Goal: Task Accomplishment & Management: Use online tool/utility

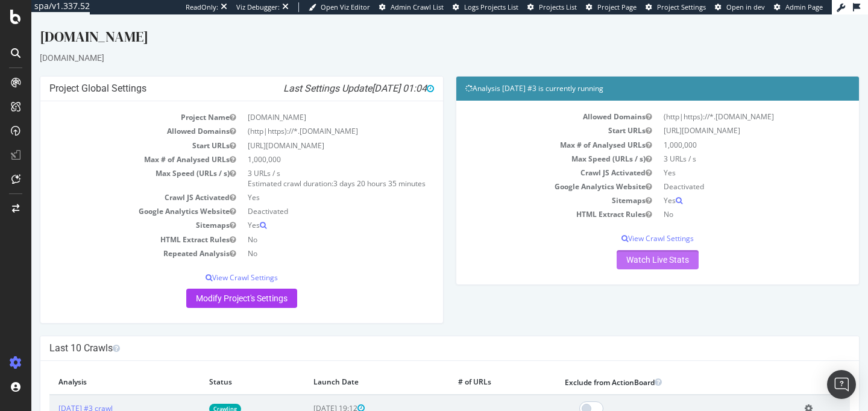
click at [630, 254] on link "Watch Live Stats" at bounding box center [658, 259] width 82 height 19
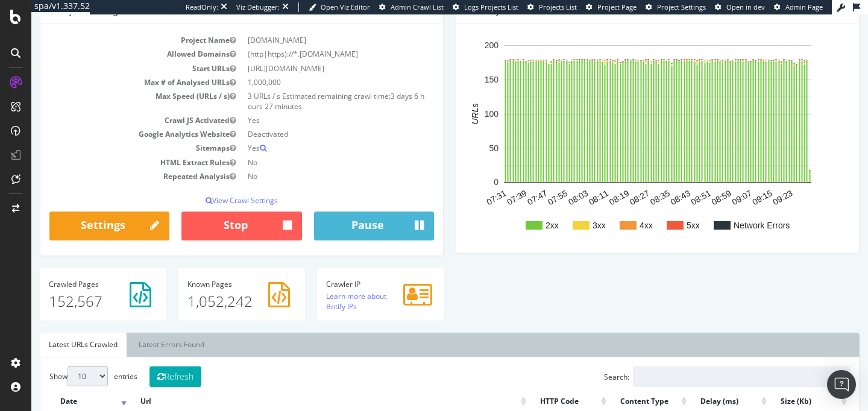
scroll to position [80, 0]
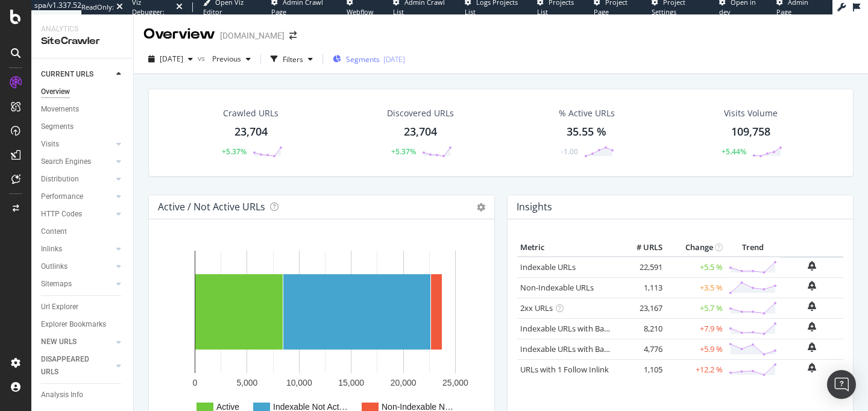
click at [380, 63] on span "Segments" at bounding box center [363, 59] width 34 height 10
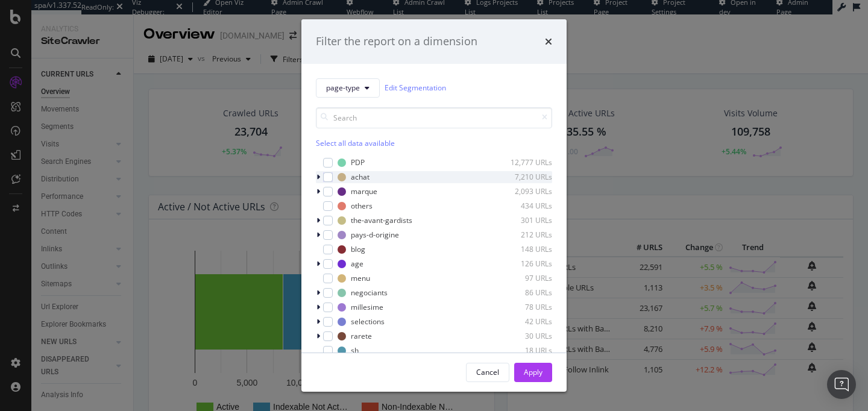
click at [319, 179] on icon "modal" at bounding box center [318, 177] width 4 height 7
click at [319, 179] on icon "modal" at bounding box center [318, 177] width 5 height 7
click at [319, 179] on icon "modal" at bounding box center [318, 177] width 4 height 7
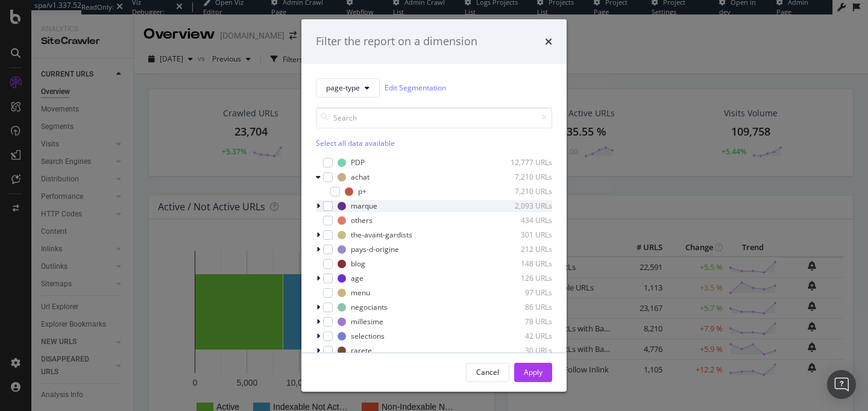
click at [317, 207] on icon "modal" at bounding box center [318, 206] width 4 height 7
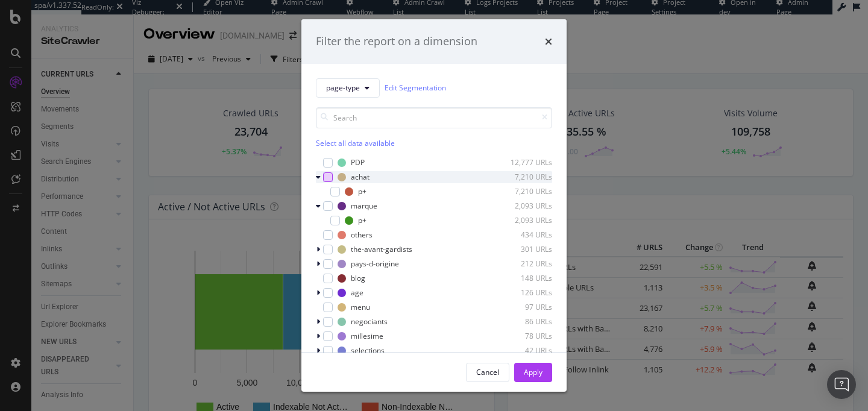
click at [330, 178] on div "modal" at bounding box center [328, 177] width 10 height 10
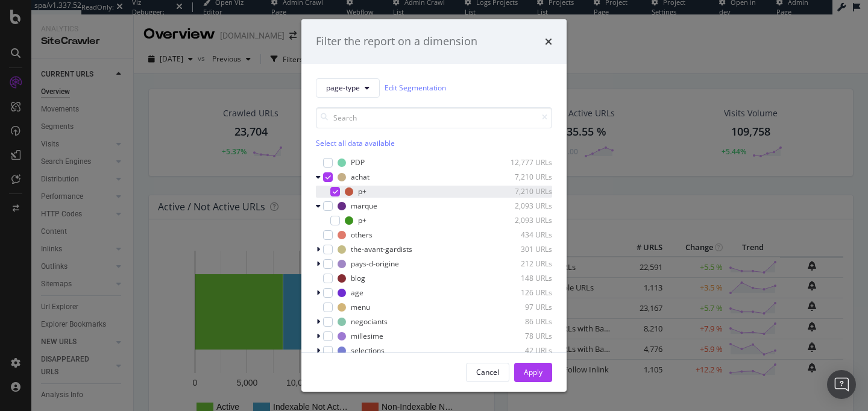
click at [335, 192] on icon "modal" at bounding box center [335, 192] width 5 height 6
click at [319, 178] on icon "modal" at bounding box center [318, 177] width 5 height 7
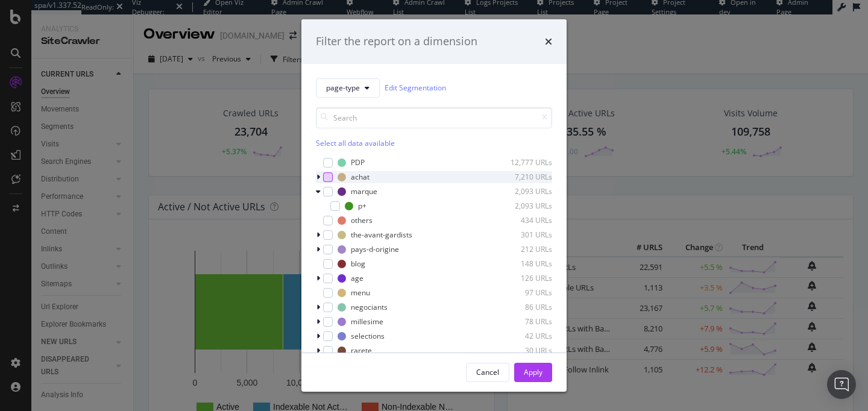
click at [327, 175] on div "modal" at bounding box center [328, 177] width 10 height 10
click at [535, 379] on div "Apply" at bounding box center [533, 372] width 19 height 18
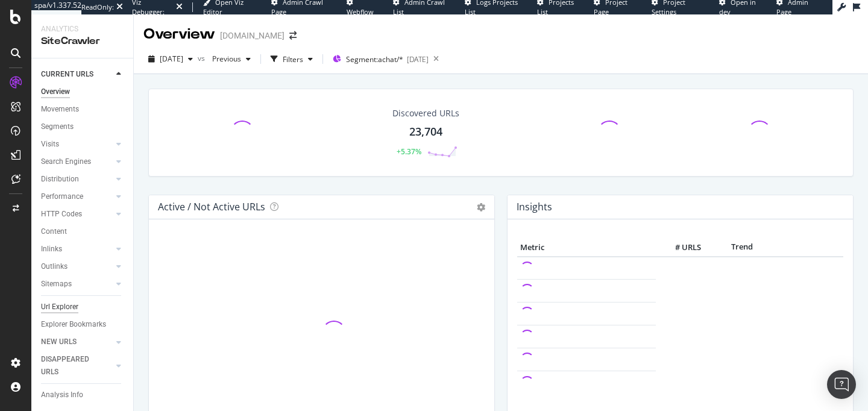
click at [55, 310] on div "Url Explorer" at bounding box center [59, 307] width 37 height 13
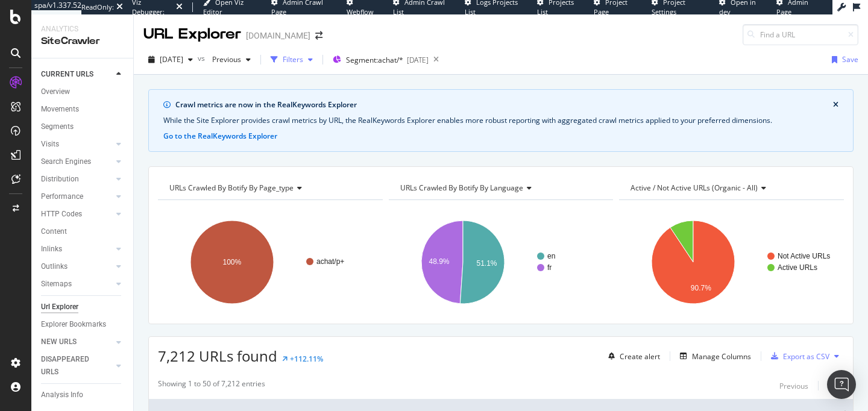
click at [318, 60] on div "button" at bounding box center [310, 59] width 14 height 7
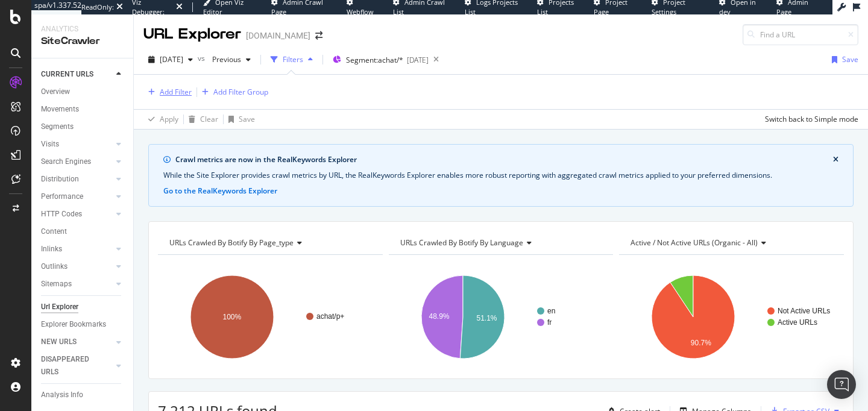
click at [174, 92] on div "Add Filter" at bounding box center [176, 92] width 32 height 10
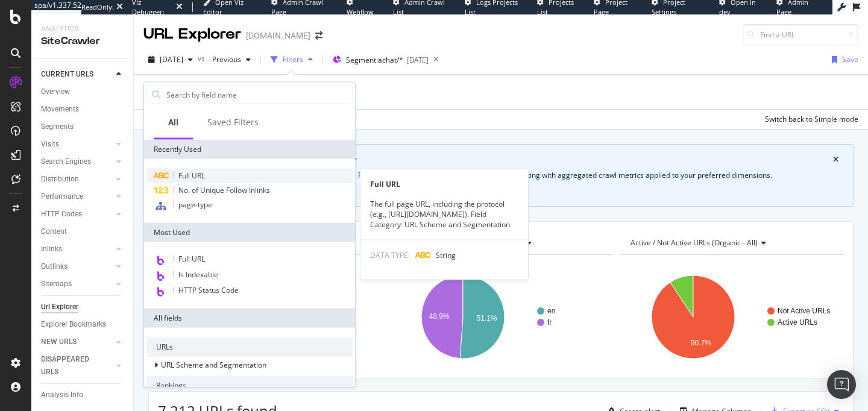
click at [203, 175] on span "Full URL" at bounding box center [191, 176] width 27 height 10
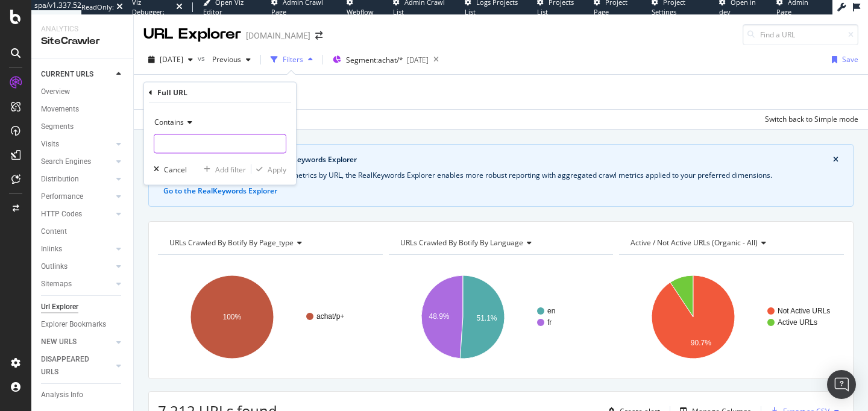
click at [193, 148] on input "text" at bounding box center [219, 143] width 131 height 19
type input "page"
click at [261, 169] on icon "button" at bounding box center [259, 169] width 7 height 7
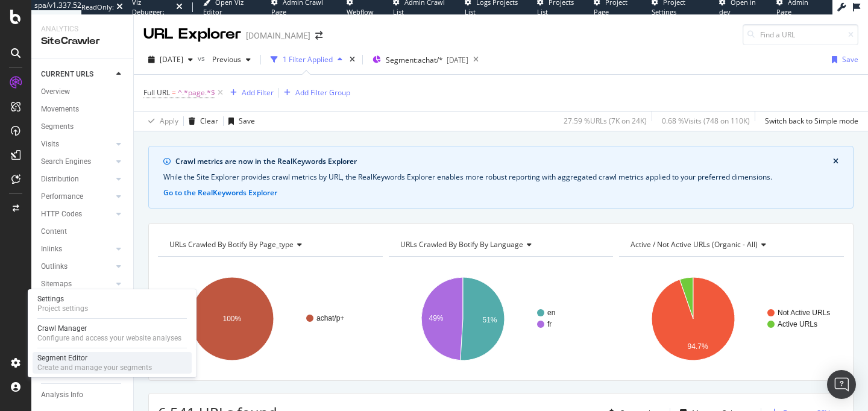
click at [57, 363] on div "Create and manage your segments" at bounding box center [94, 368] width 115 height 10
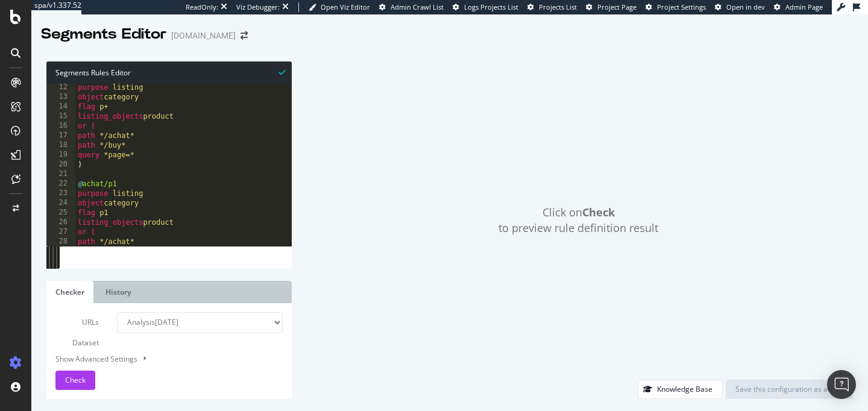
drag, startPoint x: 57, startPoint y: 257, endPoint x: 328, endPoint y: 267, distance: 272.0
click at [292, 268] on div "12 13 14 15 16 17 18 19 20 21 22 23 24 25 26 27 28 29 30 purpose listing object…" at bounding box center [168, 176] width 245 height 184
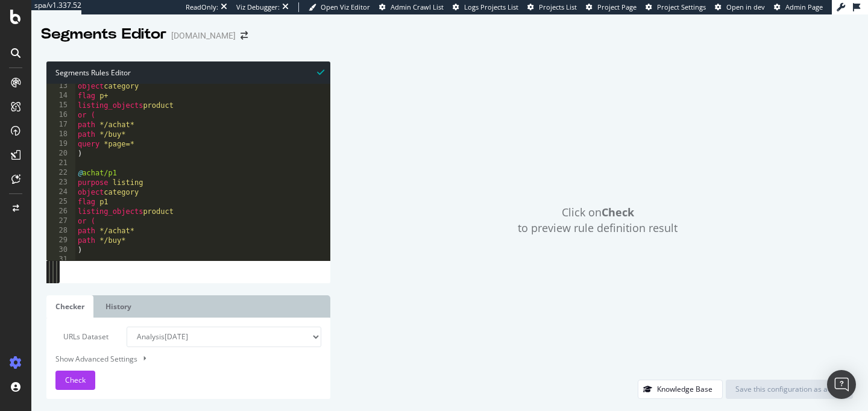
click at [86, 146] on div "object category flag p+ listing_objects product or ( path */achat* path */buy* …" at bounding box center [205, 179] width 261 height 196
click at [79, 374] on div "Check" at bounding box center [75, 380] width 20 height 18
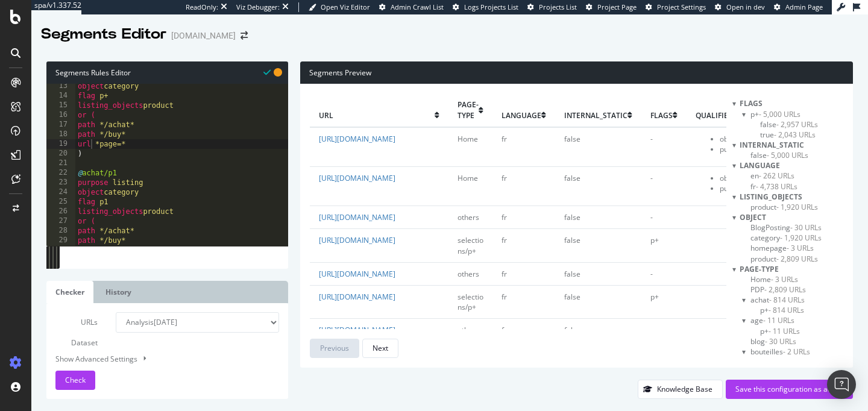
click at [770, 298] on span "- 814 URLs" at bounding box center [787, 300] width 36 height 10
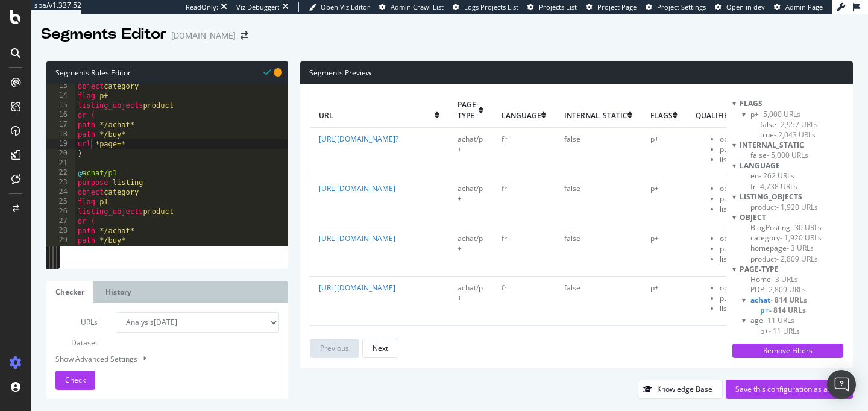
click at [772, 307] on span "- 814 URLs" at bounding box center [787, 310] width 37 height 10
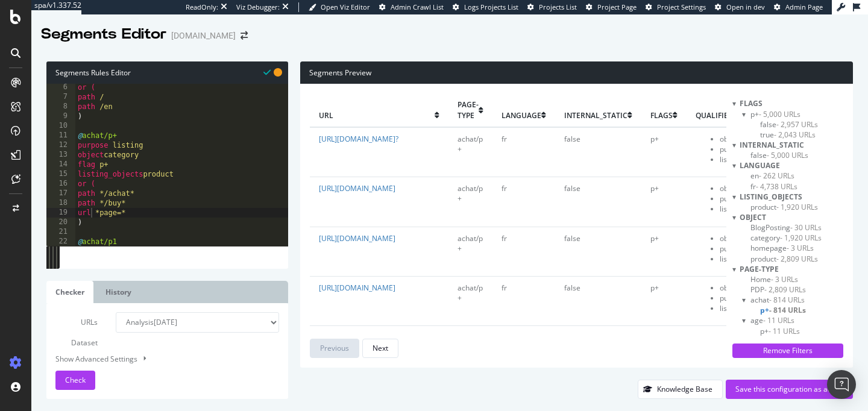
click at [97, 212] on div "or ( path / path /en ) @ achat/p+ purpose listing object category flag p+ listi…" at bounding box center [205, 173] width 261 height 181
click at [100, 213] on div "or ( path / path /en ) @ achat/p+ purpose listing object category flag p+ listi…" at bounding box center [205, 173] width 261 height 181
click at [78, 379] on span "Check" at bounding box center [75, 380] width 20 height 10
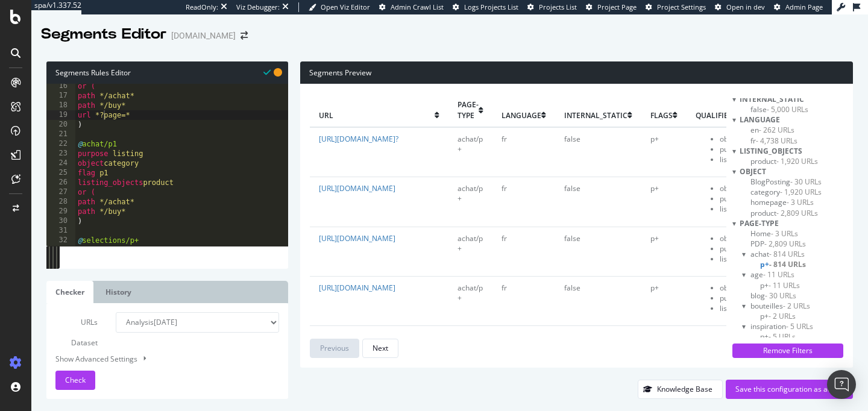
scroll to position [50, 0]
click at [757, 253] on span "achat - 814 URLs" at bounding box center [777, 250] width 54 height 10
click at [765, 261] on span "p+ - 814 URLs" at bounding box center [783, 260] width 46 height 10
click at [265, 225] on div "or ( path */achat* path */buy* url *?page=* ) @ achat/p1 purpose listing object…" at bounding box center [205, 171] width 261 height 181
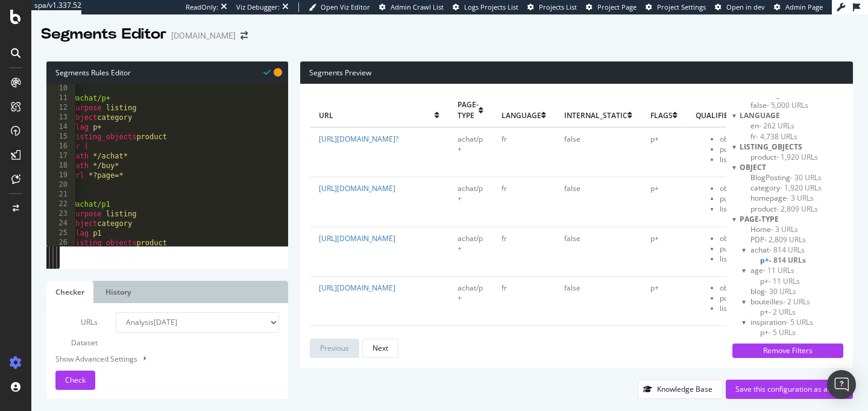
scroll to position [0, 0]
click at [146, 207] on div ") @ achat/p+ purpose listing object category flag p+ listing_objects product or…" at bounding box center [205, 165] width 261 height 181
click at [89, 380] on button "Check" at bounding box center [75, 380] width 40 height 19
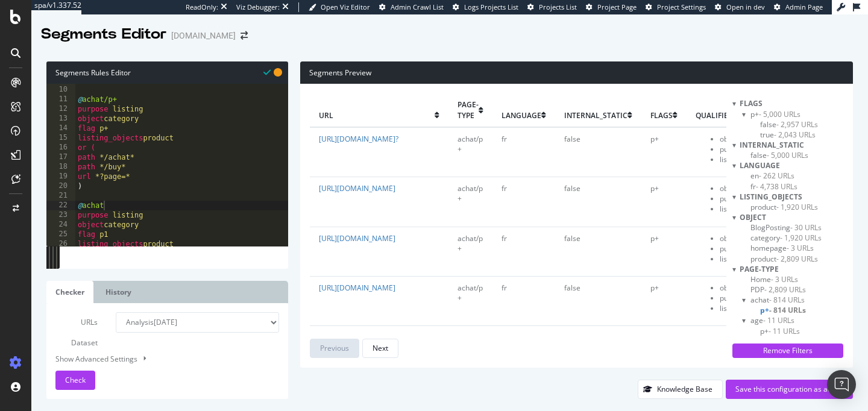
click at [763, 300] on span "achat - 814 URLs" at bounding box center [777, 300] width 54 height 10
click at [743, 300] on div at bounding box center [744, 300] width 5 height 10
click at [743, 300] on div at bounding box center [744, 300] width 10 height 5
type textarea "listing_objects product"
drag, startPoint x: 184, startPoint y: 139, endPoint x: 60, endPoint y: 142, distance: 123.6
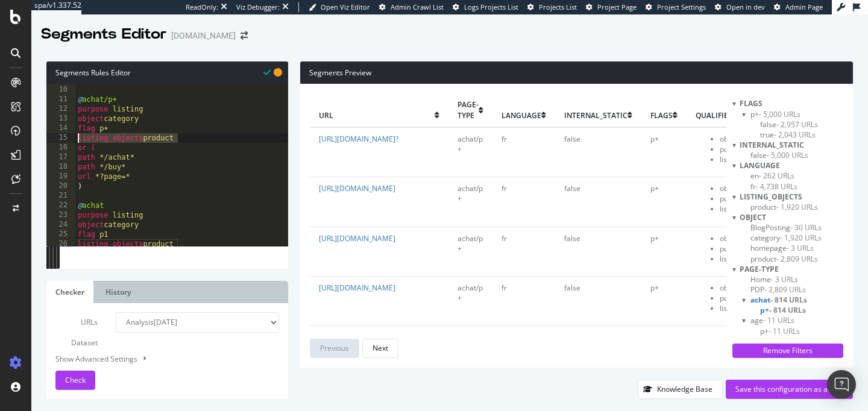
click at [60, 142] on div "listing_objects product 9 10 11 12 13 14 15 16 17 18 19 20 21 22 23 24 25 26 27…" at bounding box center [167, 165] width 242 height 162
click at [149, 152] on div ") @ achat/p+ purpose listing object category flag p+ listing_objects product or…" at bounding box center [205, 165] width 261 height 181
drag, startPoint x: 184, startPoint y: 141, endPoint x: 79, endPoint y: 137, distance: 105.0
click at [79, 137] on div ") @ achat/p+ purpose listing object category flag p+ listing_objects product or…" at bounding box center [205, 165] width 261 height 181
type textarea "listing_objects product"
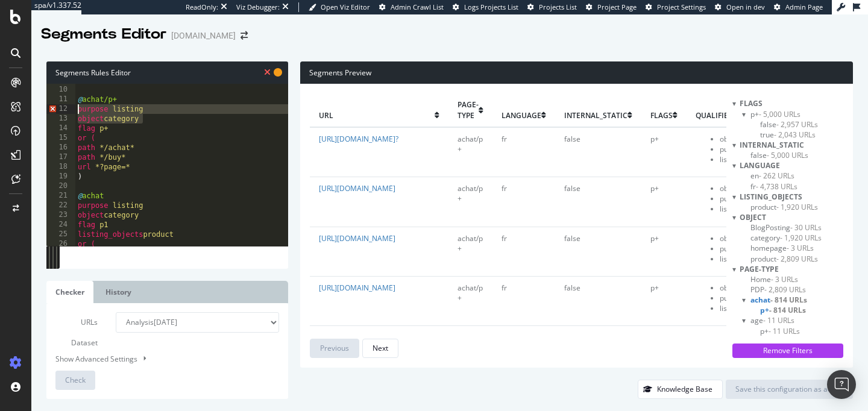
drag, startPoint x: 150, startPoint y: 118, endPoint x: 74, endPoint y: 108, distance: 77.2
click at [74, 108] on div "flag p+ 9 10 11 12 13 14 15 16 17 18 19 20 21 22 23 24 25 26 27 ) @ achat/p+ pu…" at bounding box center [167, 165] width 242 height 162
type textarea "purpose listing object category"
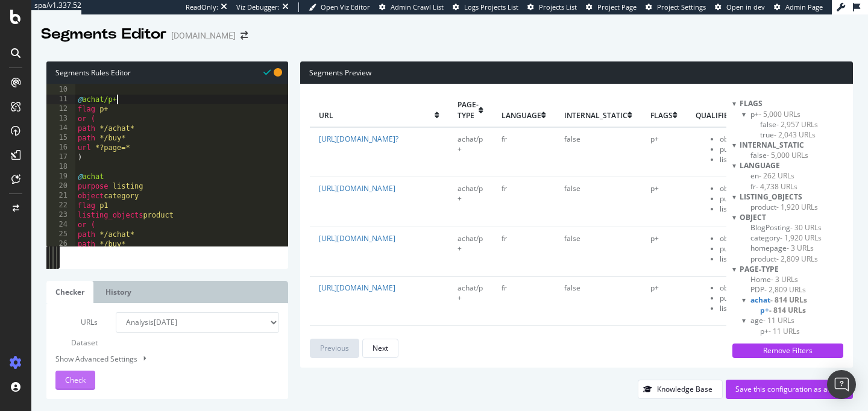
click at [82, 381] on span "Check" at bounding box center [75, 380] width 20 height 10
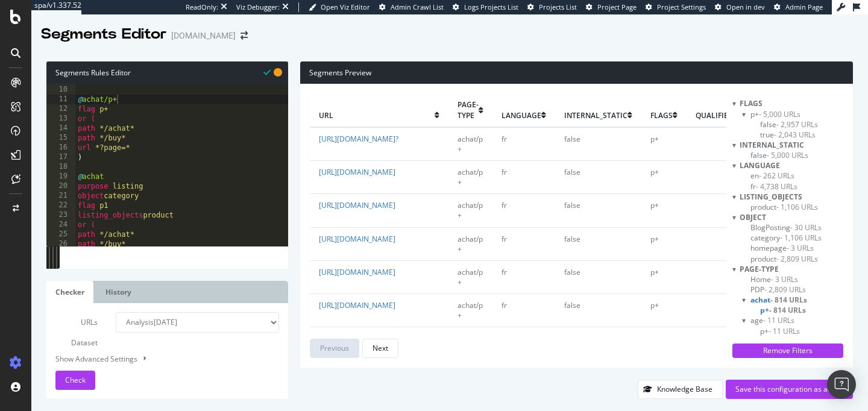
click at [323, 45] on div at bounding box center [449, 47] width 837 height 5
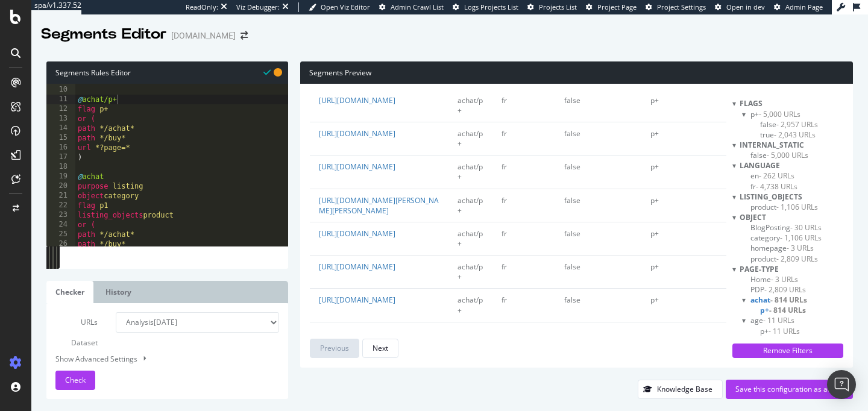
scroll to position [2940, 0]
click at [131, 130] on div ") @ achat/p+ flag p+ or ( path */achat* path */buy* url *?page=* ) @ achat purp…" at bounding box center [205, 165] width 261 height 181
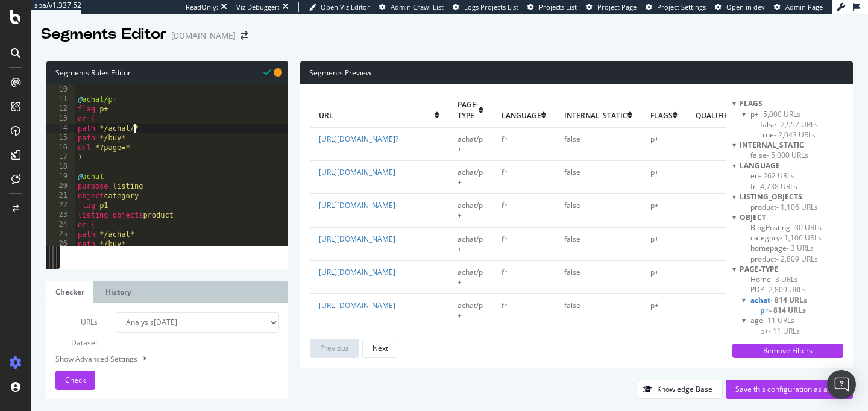
click at [121, 139] on div ") @ achat/p+ flag p+ or ( path */achat/* path */buy* url *?page=* ) @ achat pur…" at bounding box center [205, 165] width 261 height 181
click at [131, 237] on div at bounding box center [205, 240] width 261 height 12
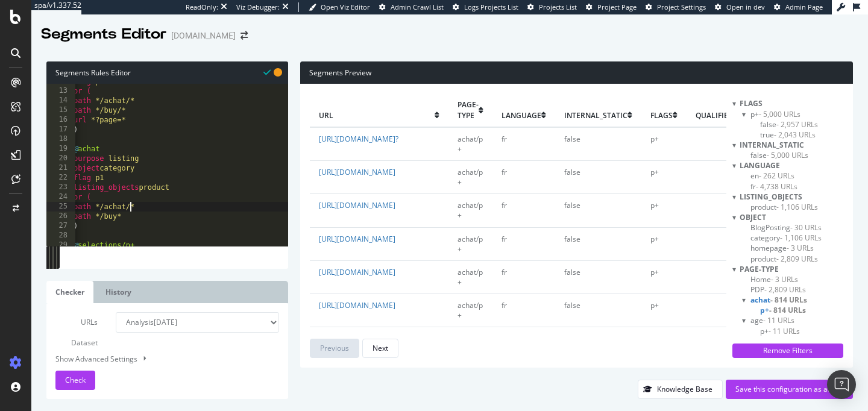
click at [118, 220] on div "flag p+ or ( path */achat/* path */buy/* url *?page=* ) @ achat purpose listing…" at bounding box center [201, 167] width 261 height 181
click at [75, 388] on div "Check" at bounding box center [75, 380] width 20 height 18
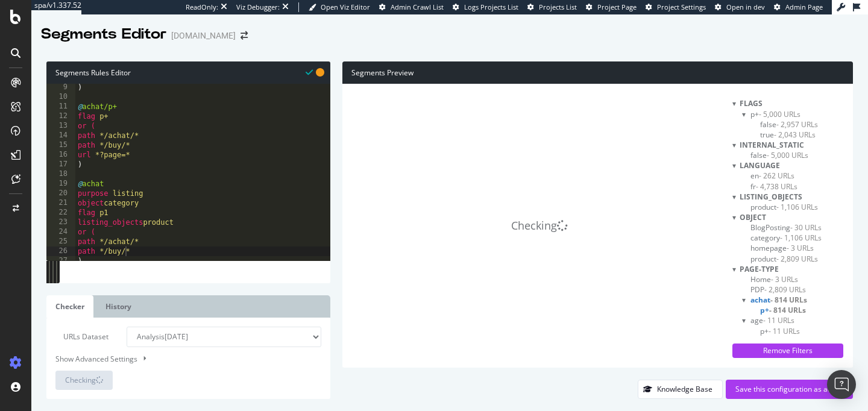
scroll to position [77, 0]
type textarea "url *?page=*"
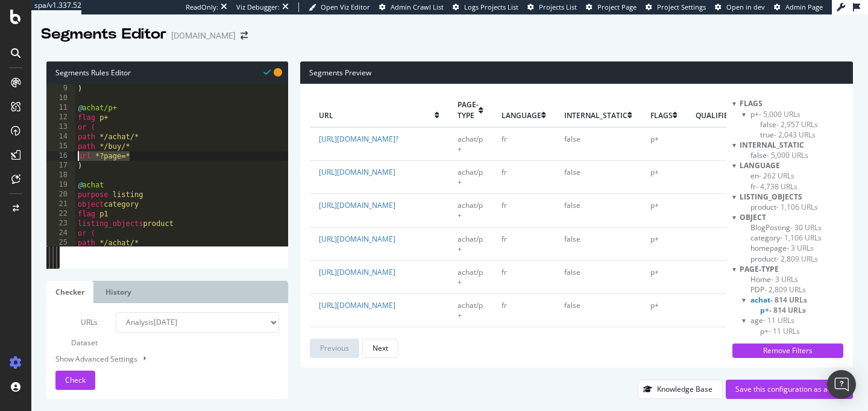
drag, startPoint x: 136, startPoint y: 157, endPoint x: 75, endPoint y: 155, distance: 60.9
click at [75, 155] on div "url *?page=* 8 9 10 11 12 13 14 15 16 17 18 19 20 21 22 23 24 25 26 path /en ) …" at bounding box center [167, 165] width 242 height 162
click at [117, 119] on div "path /en ) @ achat/p+ flag p+ or ( path */achat/* path */buy/* ) @ achat purpos…" at bounding box center [205, 164] width 261 height 181
type textarea "flag p+"
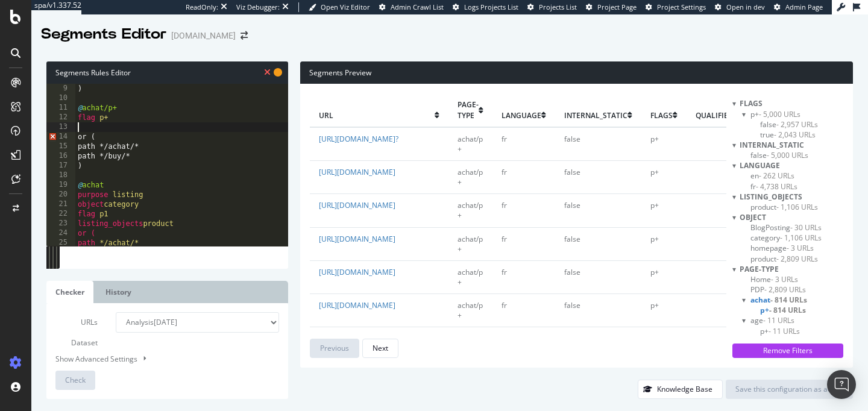
paste textarea "url *?page=*"
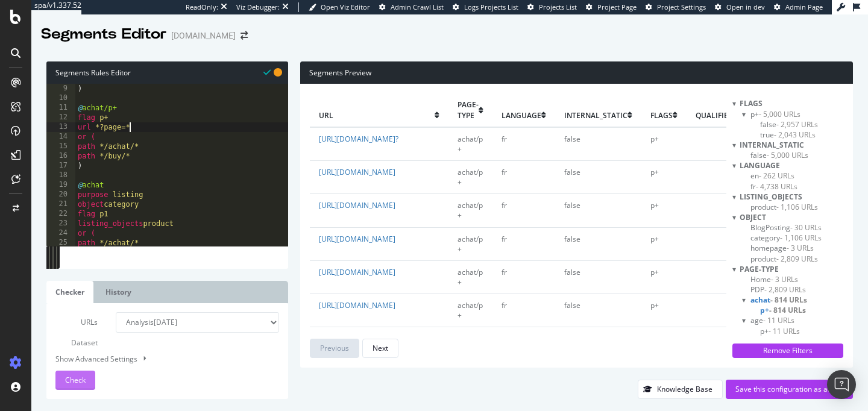
click at [86, 379] on button "Check" at bounding box center [75, 380] width 40 height 19
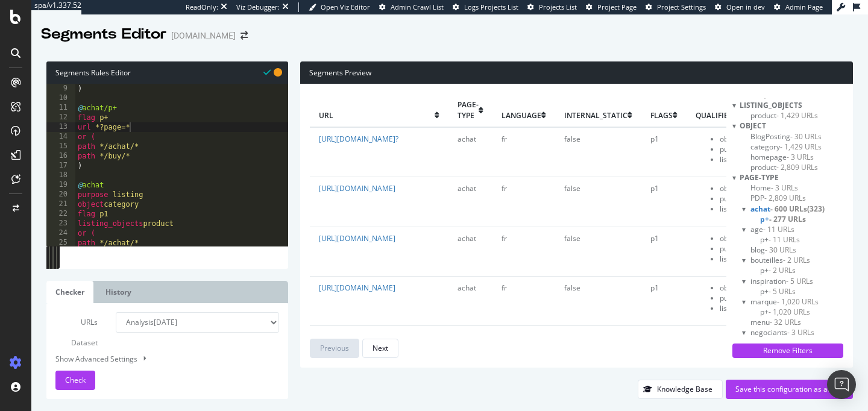
scroll to position [152, 0]
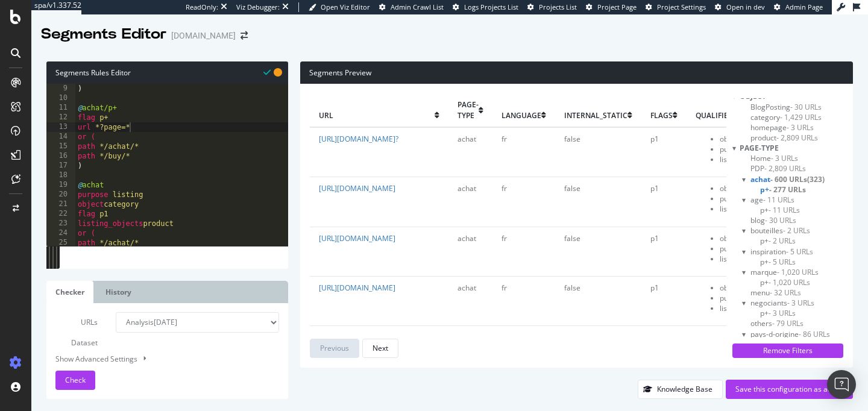
click at [764, 188] on span "p+ - 277 URLs" at bounding box center [783, 189] width 46 height 10
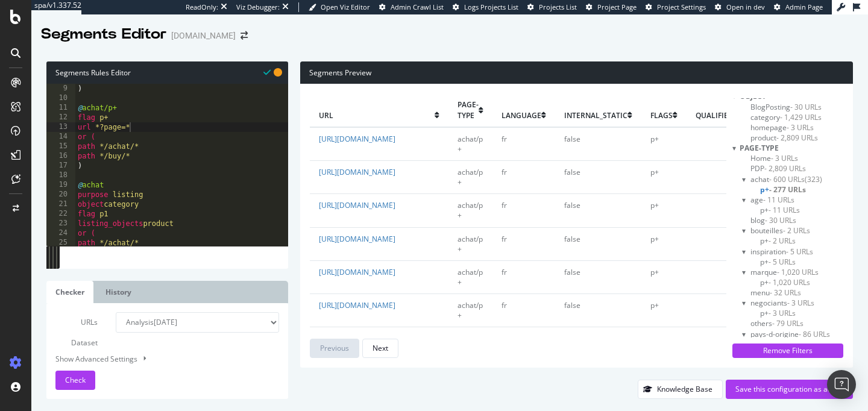
click at [773, 177] on span "- 600 URLs" at bounding box center [787, 179] width 36 height 10
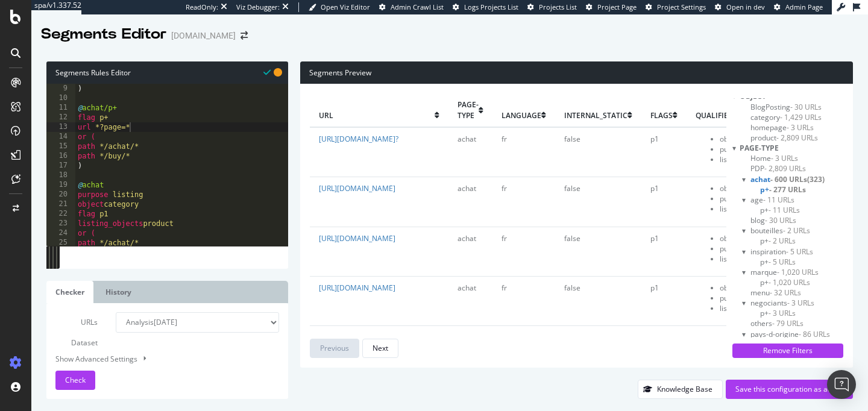
click at [769, 189] on span "- 277 URLs" at bounding box center [787, 189] width 37 height 10
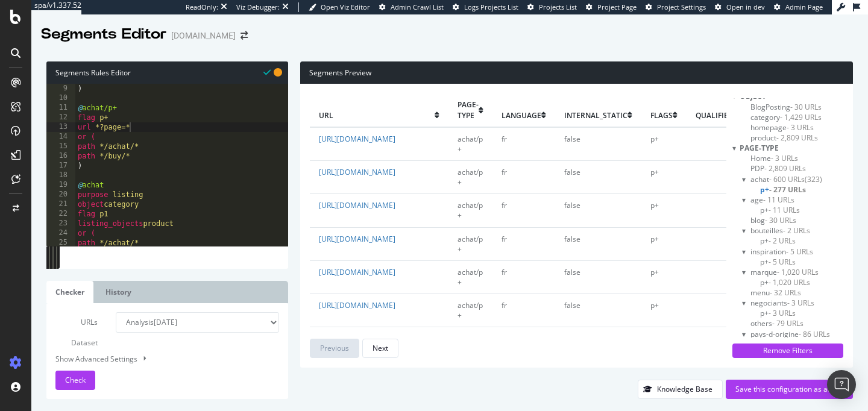
click at [165, 216] on div "path /en ) @ achat/p+ flag p+ url *?page=* or ( path */achat/* path */buy/* ) @…" at bounding box center [205, 164] width 261 height 181
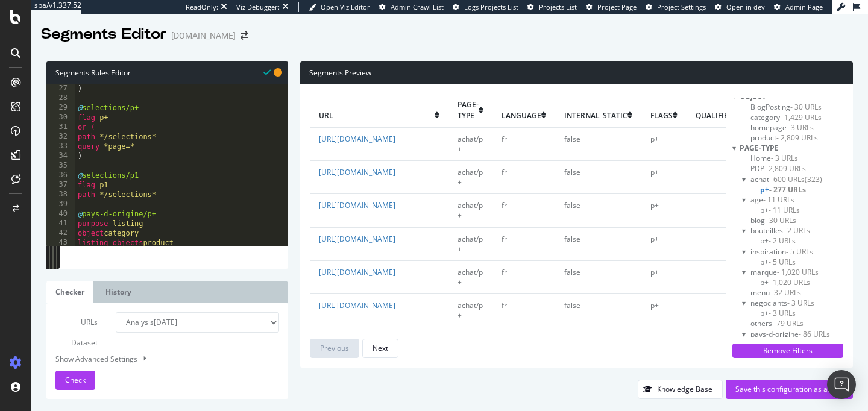
scroll to position [253, 0]
drag, startPoint x: 141, startPoint y: 144, endPoint x: 77, endPoint y: 142, distance: 64.5
click at [77, 142] on div ") @ selections/p+ flag p+ or ( path */selections* query *page=* ) @ selections/…" at bounding box center [205, 172] width 261 height 181
type textarea "query *page=*"
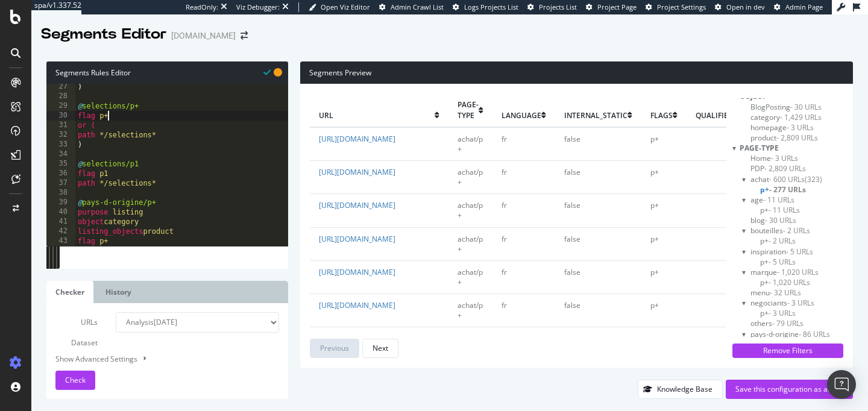
click at [116, 119] on div ") @ selections/p+ flag p+ or ( path */selections* ) @ selections/p1 flag p1 pat…" at bounding box center [205, 172] width 261 height 181
type textarea "flag p+"
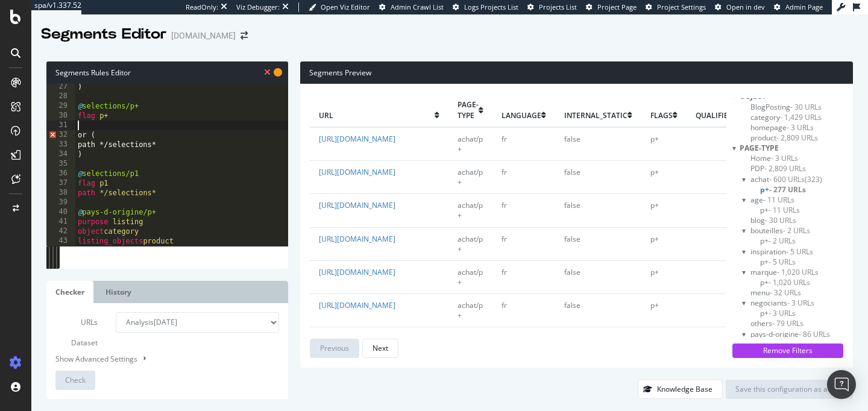
paste textarea "query *page=*"
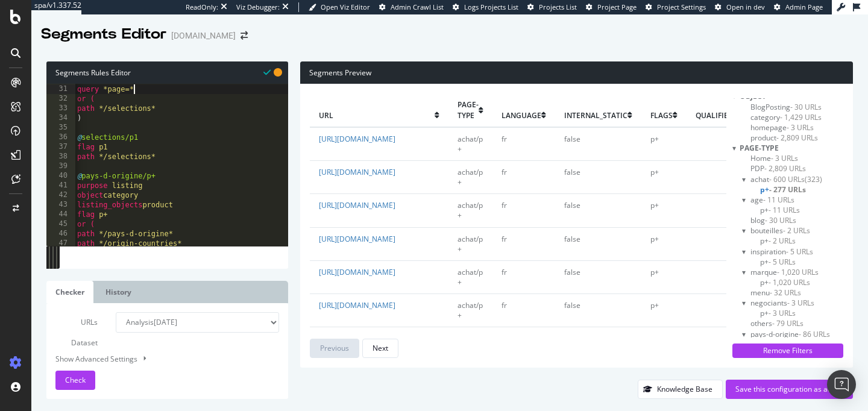
scroll to position [0, 2]
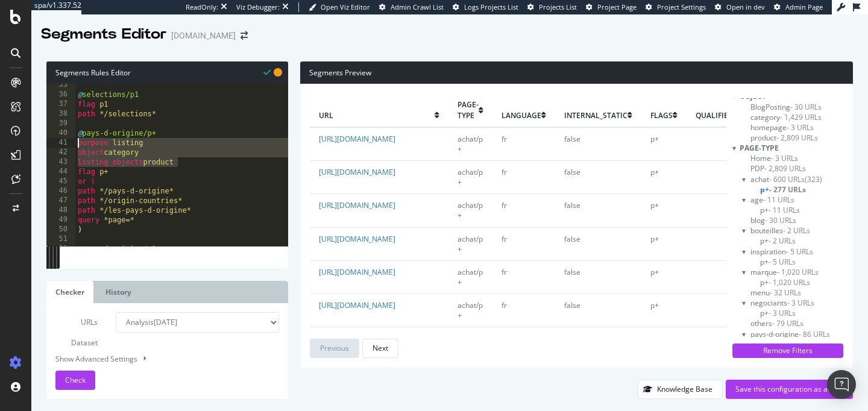
drag, startPoint x: 186, startPoint y: 161, endPoint x: 78, endPoint y: 142, distance: 108.9
click at [78, 142] on div "@ selections/p1 flag p1 path */selections* @ pays-d-origine/p+ purpose listing …" at bounding box center [205, 170] width 261 height 181
type textarea "purpose listing object category"
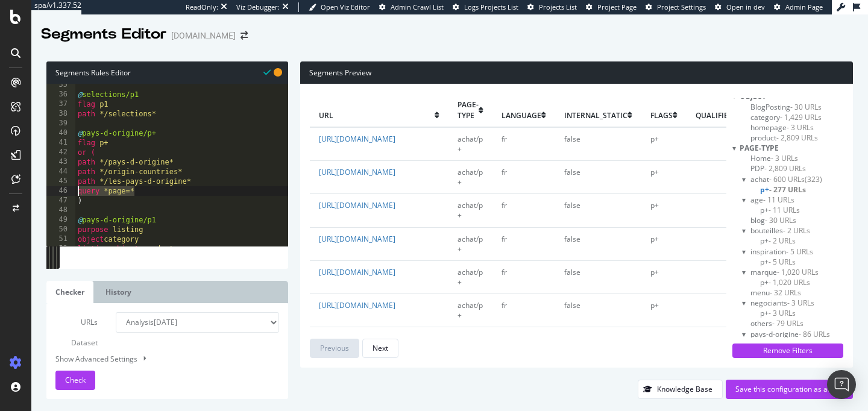
drag, startPoint x: 138, startPoint y: 190, endPoint x: 76, endPoint y: 192, distance: 62.1
click at [76, 192] on div "@ selections/p1 flag p1 path */selections* @ pays-d-origine/p+ flag p+ or ( pat…" at bounding box center [205, 170] width 261 height 181
type textarea "query *page=*"
click at [115, 145] on div "@ selections/p1 flag p1 path */selections* @ pays-d-origine/p+ flag p+ or ( pat…" at bounding box center [205, 170] width 261 height 181
type textarea "flag p+"
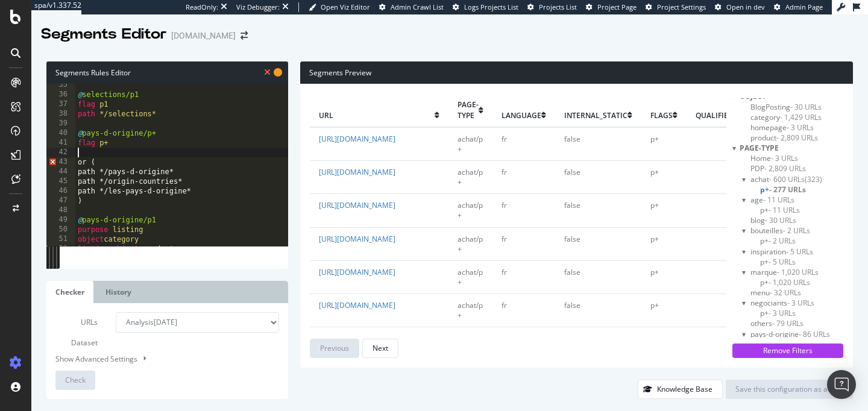
paste textarea "query *page=*"
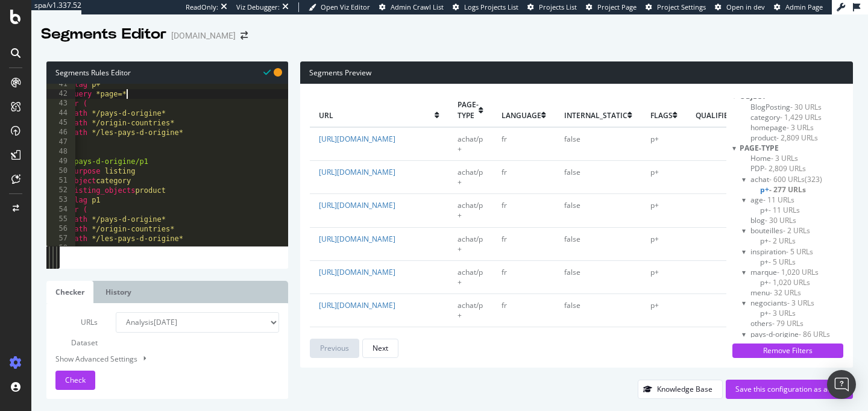
click at [159, 163] on div "flag p+ query *page=* or ( path */pays-d-origine* path */origin-countries* path…" at bounding box center [198, 170] width 261 height 181
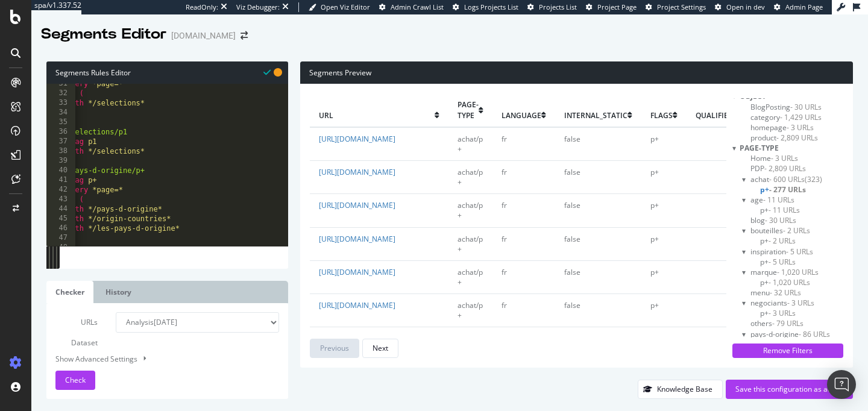
click at [133, 134] on div "query *page=* or ( path */selections* ) @ selections/p1 flag p1 path */selectio…" at bounding box center [194, 169] width 261 height 181
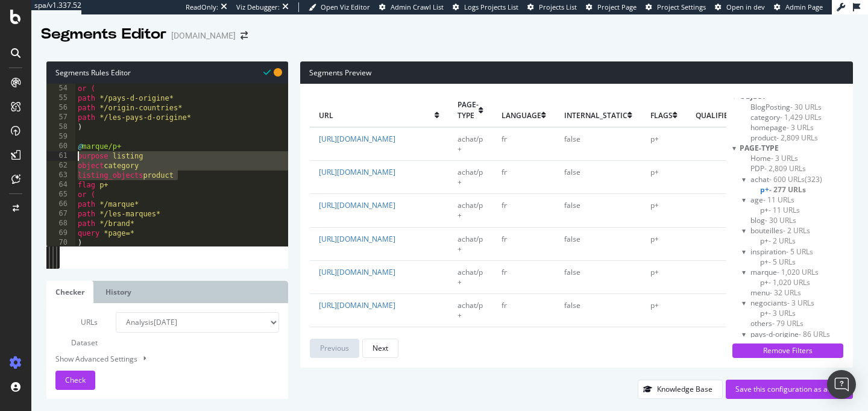
drag, startPoint x: 190, startPoint y: 174, endPoint x: 76, endPoint y: 157, distance: 115.8
click at [76, 157] on div "or ( path */pays-d-origine* path */origin-countries* path */les-pays-d-origine*…" at bounding box center [205, 174] width 261 height 181
type textarea "purpose listing object category"
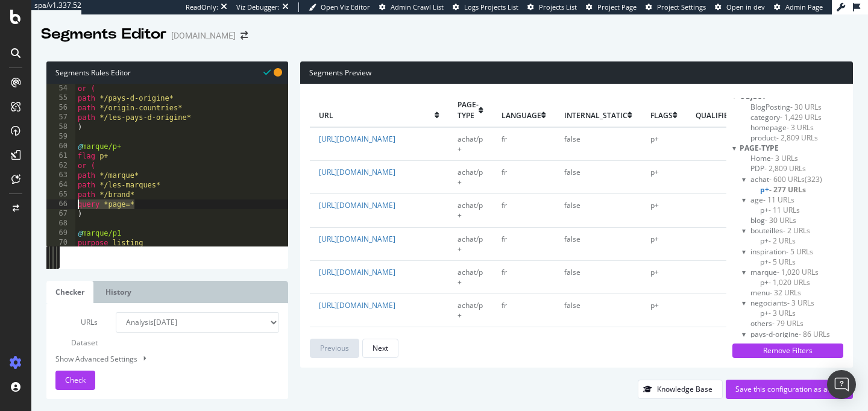
drag, startPoint x: 139, startPoint y: 203, endPoint x: 73, endPoint y: 204, distance: 65.7
click at [73, 204] on div "@marque/p+ 54 55 56 57 58 59 60 61 62 63 64 65 66 67 68 69 70 71 72 or ( path *…" at bounding box center [167, 165] width 242 height 162
type textarea "query *page=*"
click at [116, 156] on div "or ( path */pays-d-origine* path */origin-countries* path */les-pays-d-origine*…" at bounding box center [205, 174] width 261 height 181
type textarea "flag p+"
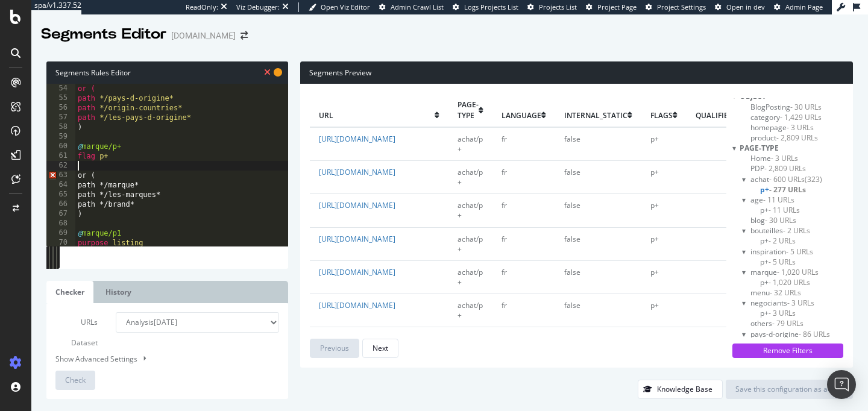
paste textarea "query *page=*"
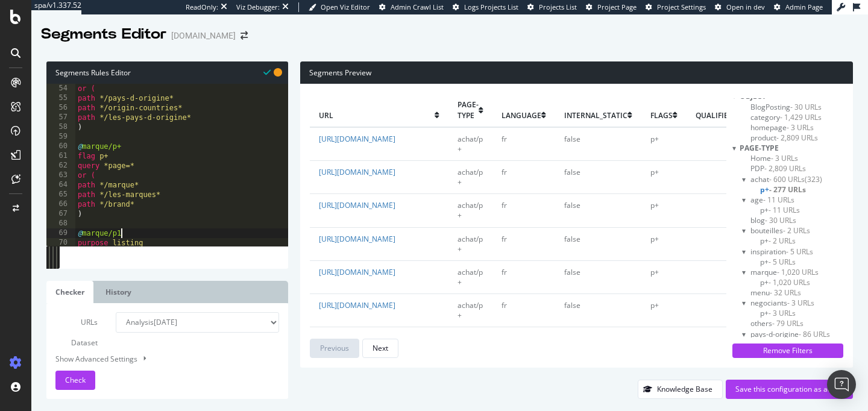
click at [132, 238] on div at bounding box center [205, 240] width 261 height 12
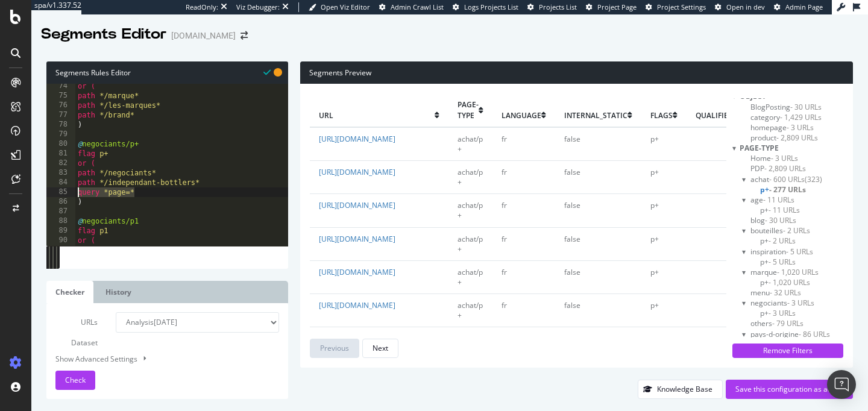
drag, startPoint x: 146, startPoint y: 195, endPoint x: 74, endPoint y: 193, distance: 71.7
click at [74, 193] on div "@marque 74 75 76 77 78 79 80 81 82 83 84 85 86 87 88 89 90 91 92 or ( path */ma…" at bounding box center [167, 165] width 242 height 162
type textarea "query *page=*"
click at [116, 155] on div "or ( path */marque* path */les-marques* path */brand* ) @ negociants/p+ flag p+…" at bounding box center [205, 171] width 261 height 181
type textarea "flag p+"
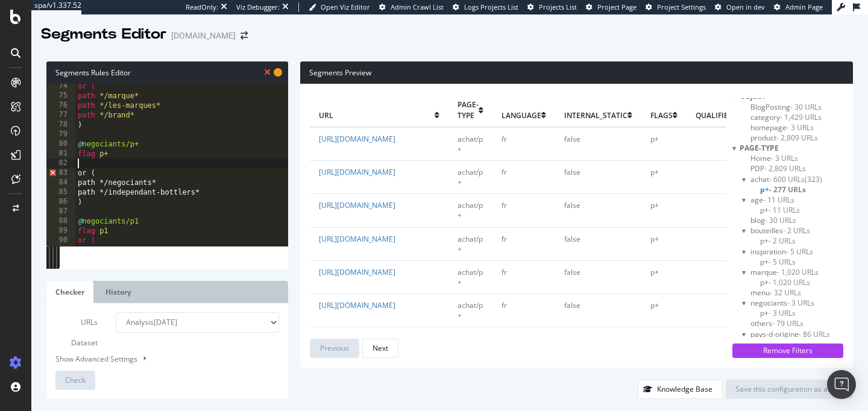
paste textarea "query *page=*"
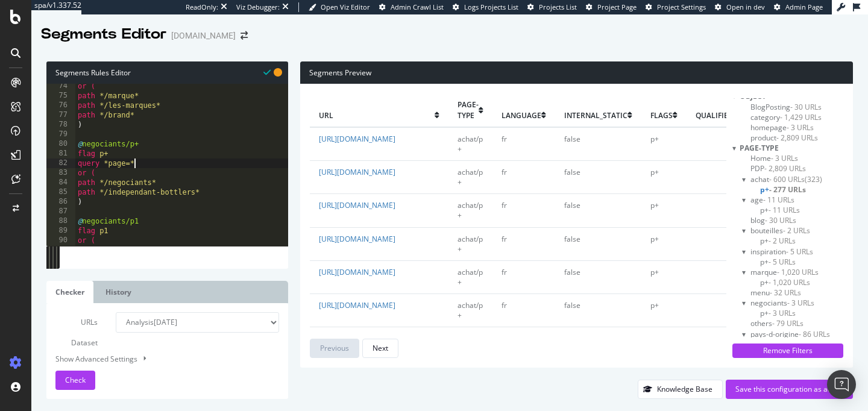
click at [142, 219] on div "or ( path */marque* path */les-marques* path */brand* ) @ negociants/p+ flag p+…" at bounding box center [205, 171] width 261 height 181
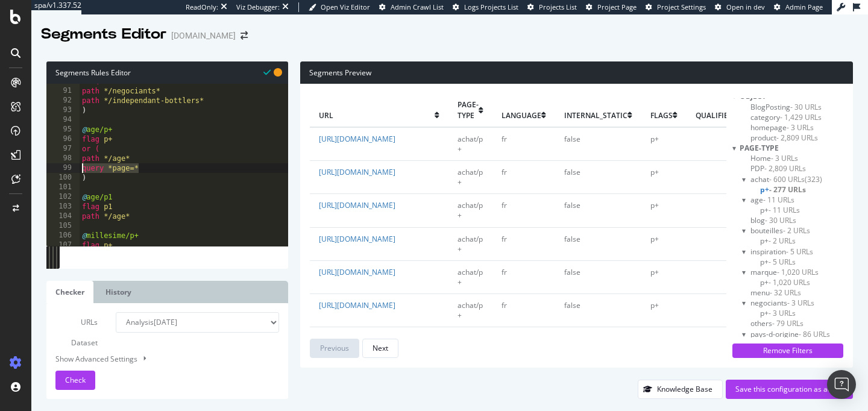
drag, startPoint x: 151, startPoint y: 168, endPoint x: 79, endPoint y: 169, distance: 72.3
click at [79, 169] on div "@negociants 90 91 92 93 94 95 96 97 98 99 100 101 102 103 104 105 106 107 108 o…" at bounding box center [167, 165] width 242 height 162
type textarea "query *page=*"
click at [121, 139] on div "or ( path */negociants* path */independant-bottlers* ) @ age/p+ flag p+ or ( pa…" at bounding box center [210, 167] width 261 height 181
type textarea "flag p+"
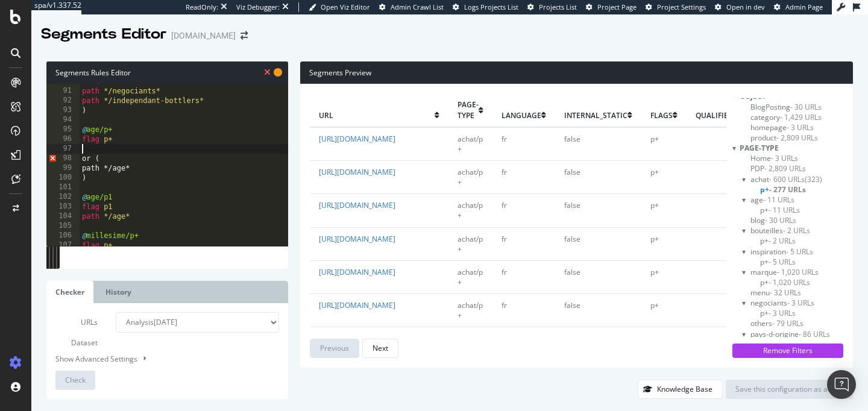
paste textarea "query *page=*"
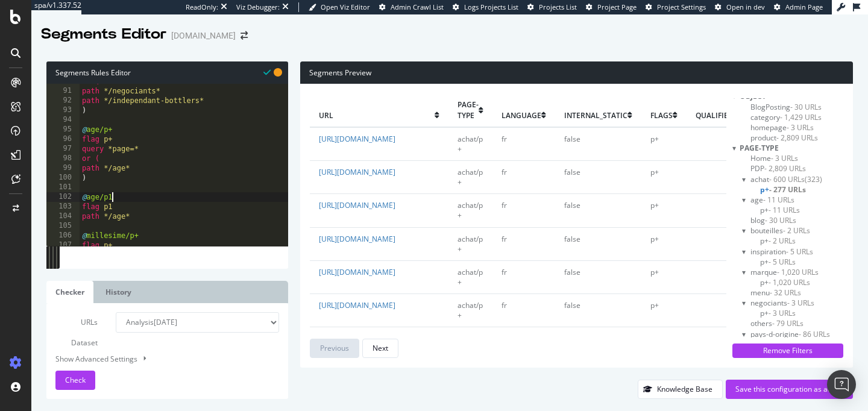
click at [128, 196] on div "or ( path */negociants* path */independant-bottlers* ) @ age/p+ flag p+ query *…" at bounding box center [210, 167] width 261 height 181
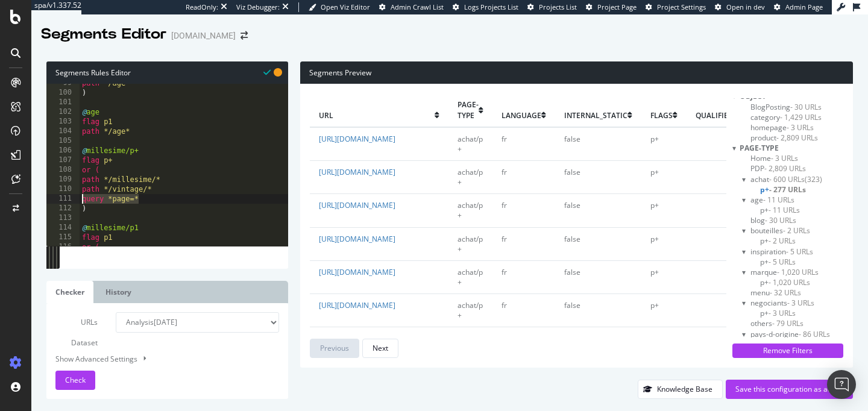
drag, startPoint x: 143, startPoint y: 200, endPoint x: 75, endPoint y: 199, distance: 67.5
click at [75, 200] on div "@age 99 100 101 102 103 104 105 106 107 108 109 110 111 112 113 114 115 116 117…" at bounding box center [167, 165] width 242 height 162
type textarea "query *page=*"
click at [116, 163] on div "path */age* ) @ age flag p1 path */age* @ millesime/p+ flag p+ or ( path */mill…" at bounding box center [210, 168] width 261 height 181
type textarea "flag p+"
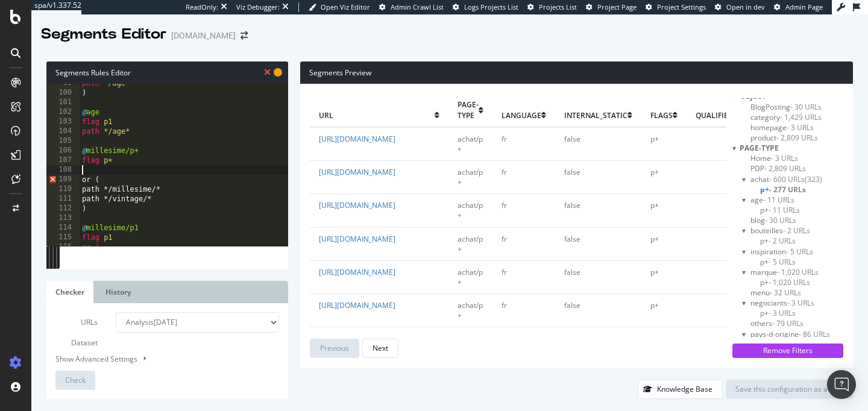
paste textarea "query *page=*"
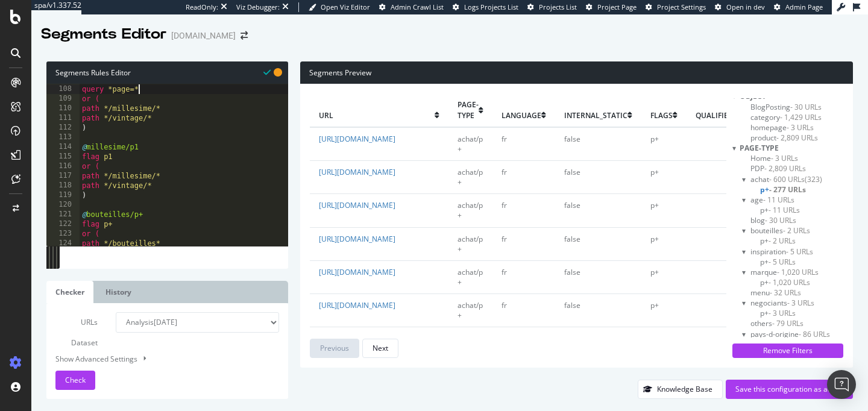
click at [148, 151] on div "flag p+ query *page=* or ( path */millesime/* path */vintage/* ) @ millesime/p1…" at bounding box center [210, 165] width 261 height 181
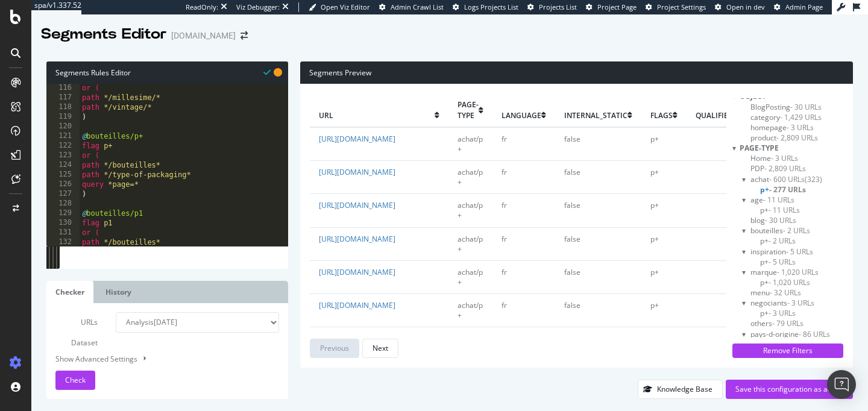
click at [151, 137] on div "or ( path */millesime/* path */vintage/* ) @ bouteilles/p+ flag p+ or ( path */…" at bounding box center [210, 173] width 261 height 181
drag, startPoint x: 144, startPoint y: 184, endPoint x: 84, endPoint y: 184, distance: 60.3
click at [84, 184] on div "or ( path */millesime/* path */vintage/* ) @ bouteilles/p+ flag p+ or ( path */…" at bounding box center [210, 173] width 261 height 181
type textarea "query *page=*"
click at [122, 146] on div "or ( path */millesime/* path */vintage/* ) @ bouteilles/p+ flag p+ or ( path */…" at bounding box center [210, 173] width 261 height 181
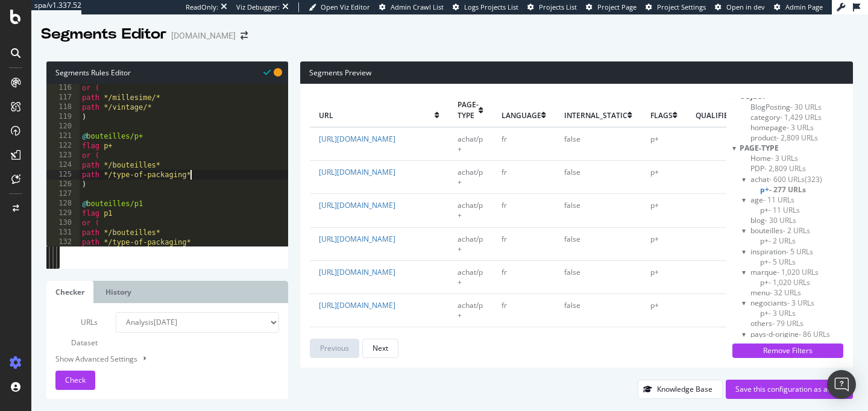
type textarea "flag p+"
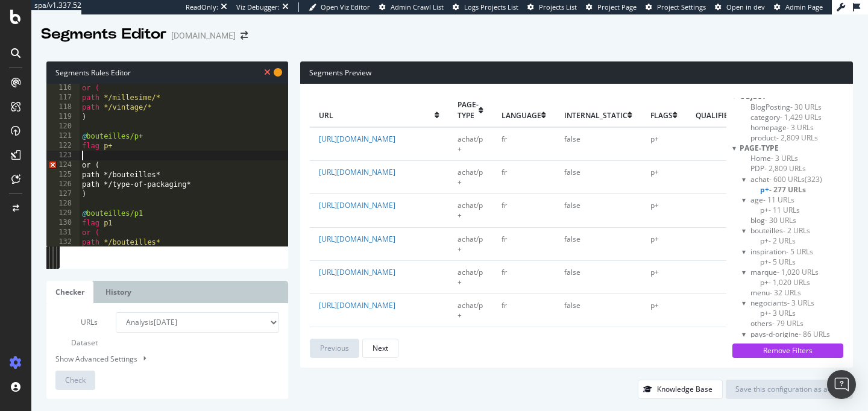
paste textarea "query *page=*"
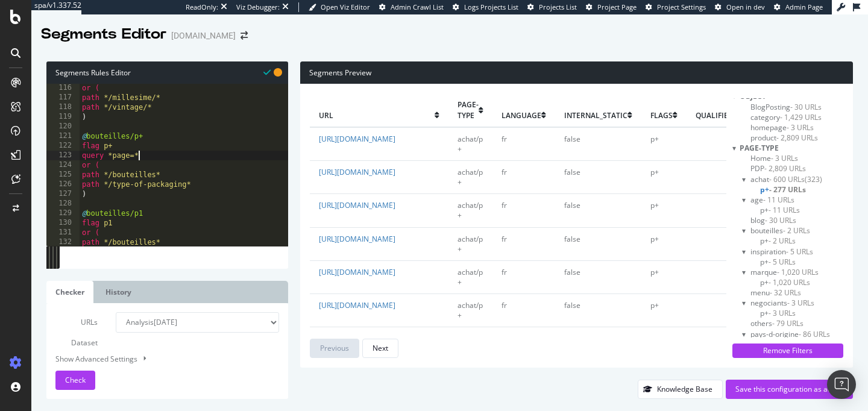
click at [160, 216] on div "or ( path */millesime/* path */vintage/* ) @ bouteilles/p+ flag p+ query *page=…" at bounding box center [210, 173] width 261 height 181
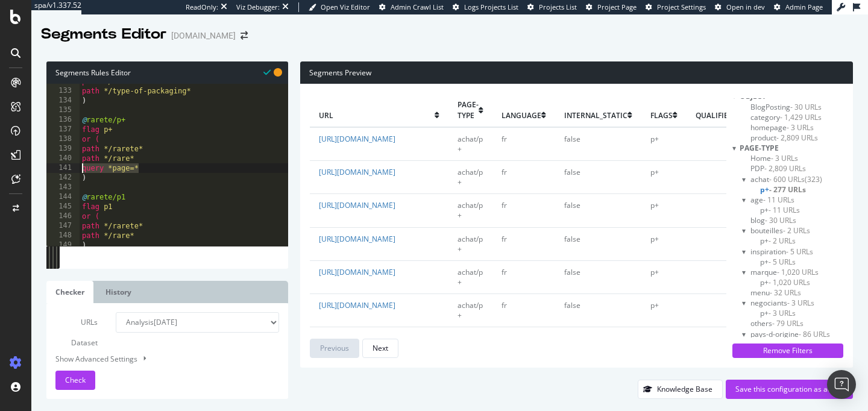
drag, startPoint x: 147, startPoint y: 169, endPoint x: 79, endPoint y: 169, distance: 68.1
click at [79, 169] on div "@bouteilles 132 133 134 135 136 137 138 139 140 141 142 143 144 145 146 147 148…" at bounding box center [167, 165] width 242 height 162
type textarea "query *page=*"
click at [122, 129] on div "path */bouteilles* path */type-of-packaging* ) @ rarete/p+ flag p+ or ( path */…" at bounding box center [210, 167] width 261 height 181
type textarea "flag p+"
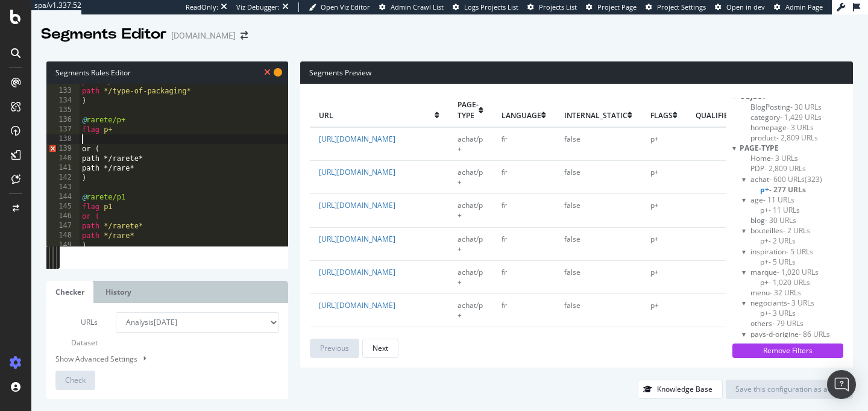
paste textarea "query *page=*"
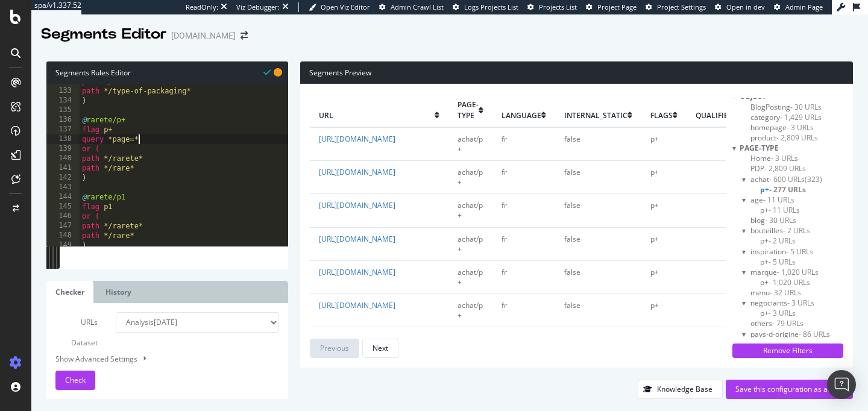
click at [145, 198] on div "path */bouteilles* path */type-of-packaging* ) @ rarete/p+ flag p+ query *page=…" at bounding box center [210, 167] width 261 height 181
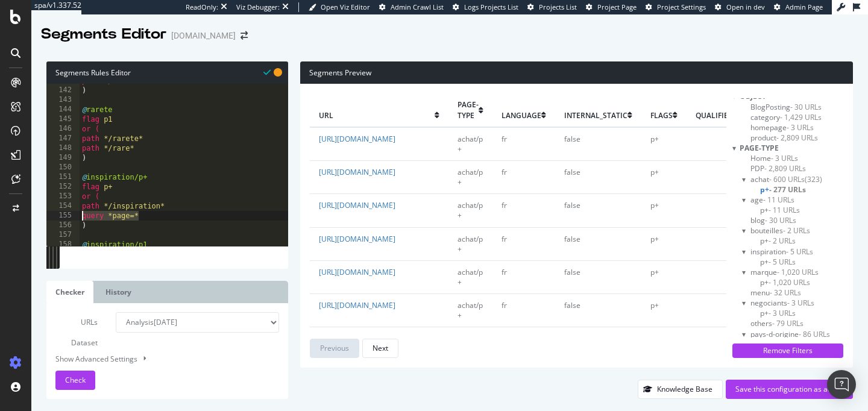
drag, startPoint x: 146, startPoint y: 216, endPoint x: 83, endPoint y: 217, distance: 63.9
click at [83, 217] on div "path */rare* ) @ rarete flag p1 or ( path */rarete* path */rare* ) @ inspiratio…" at bounding box center [210, 166] width 261 height 181
type textarea "query *page=*"
click at [125, 189] on div "path */rare* ) @ rarete flag p1 or ( path */rarete* path */rare* ) @ inspiratio…" at bounding box center [210, 166] width 261 height 181
type textarea "flag p+"
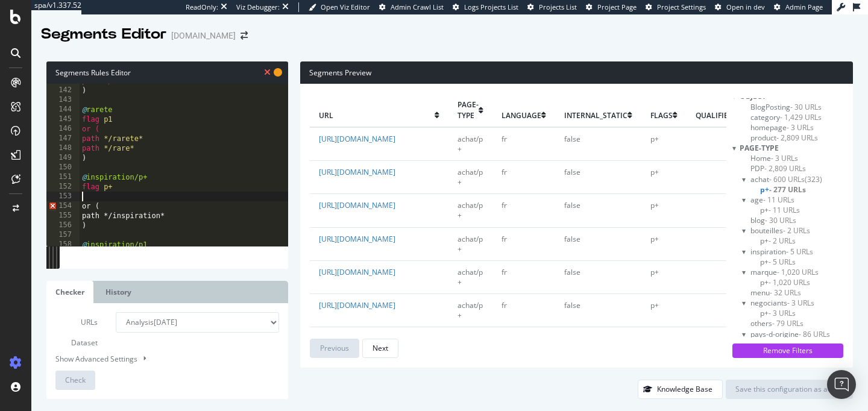
paste textarea "query *page=*"
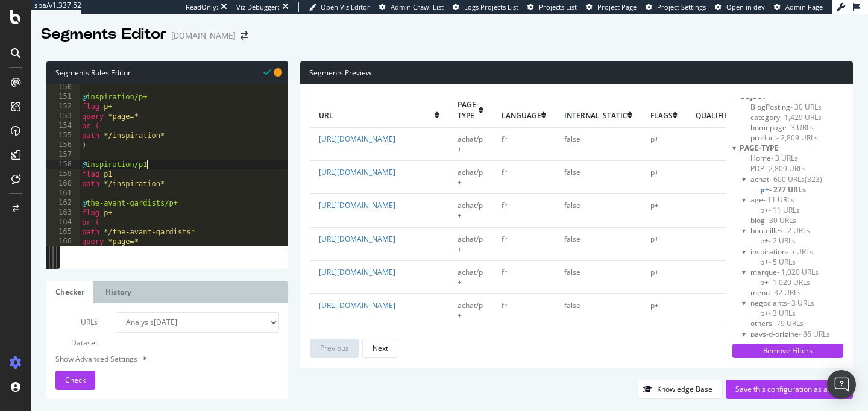
click at [157, 166] on div "@ inspiration/p+ flag p+ query *page=* or ( path */inspiration* ) @ inspiration…" at bounding box center [210, 173] width 261 height 181
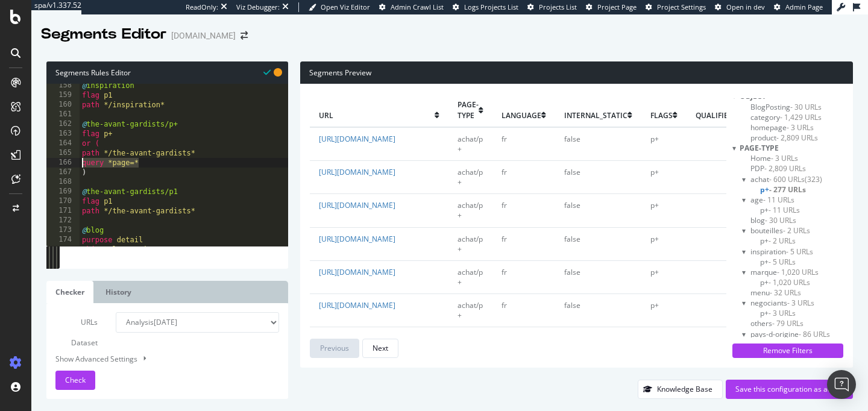
drag, startPoint x: 145, startPoint y: 164, endPoint x: 81, endPoint y: 164, distance: 64.5
click at [81, 164] on div "@ inspiration flag p1 path */inspiration* @ the-avant-gardists/p+ flag p+ or ( …" at bounding box center [210, 171] width 261 height 181
type textarea "query *page=*"
click at [122, 131] on div "@ inspiration flag p1 path */inspiration* @ the-avant-gardists/p+ flag p+ or ( …" at bounding box center [210, 171] width 261 height 181
type textarea "flag p+"
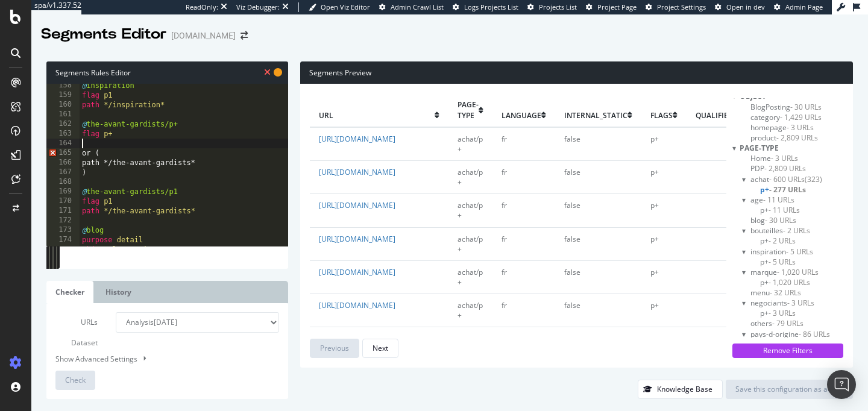
paste textarea "query *page=*"
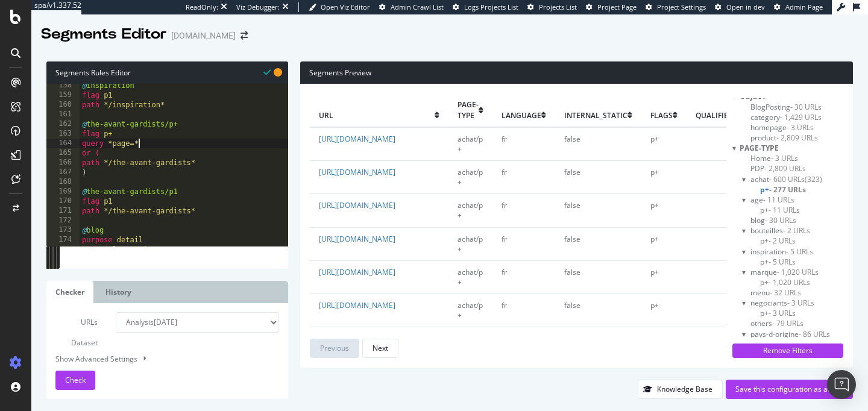
click at [190, 192] on div "@ inspiration flag p1 path */inspiration* @ the-avant-gardists/p+ flag p+ query…" at bounding box center [210, 171] width 261 height 181
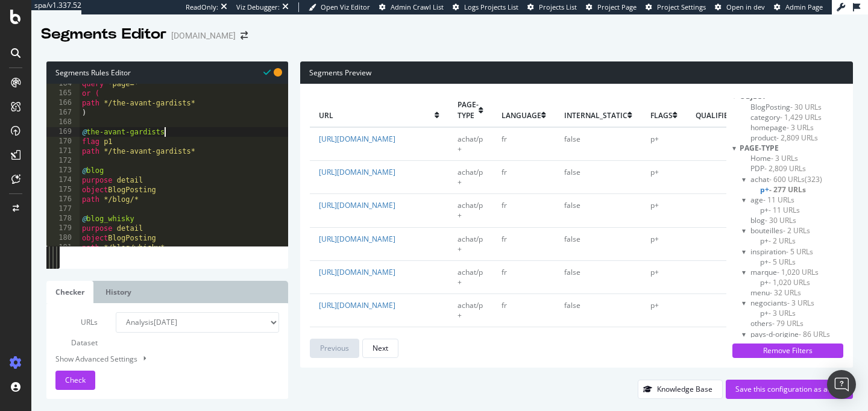
click at [190, 151] on div "query *page=* or ( path */the-avant-gardists* ) @ the-avant-gardists flag p1 pa…" at bounding box center [210, 169] width 261 height 181
click at [190, 104] on div "query *page=* or ( path */the-avant-gardists* ) @ the-avant-gardists flag p1 pa…" at bounding box center [210, 169] width 261 height 181
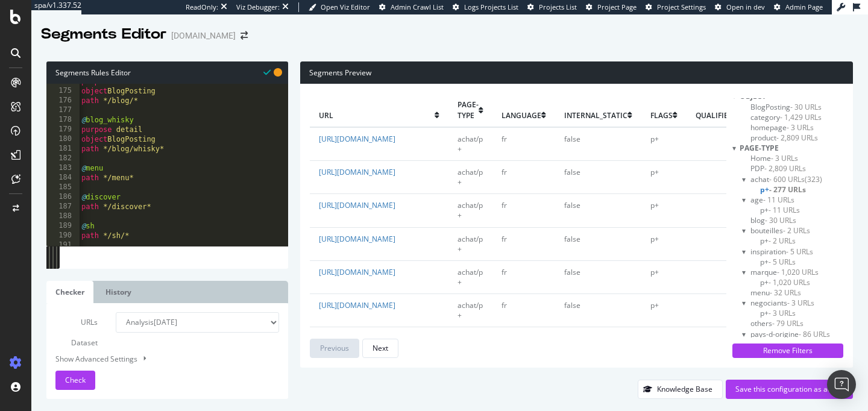
click at [130, 180] on div "purpose detail object BlogPosting path */blog/* @ blog_whisky purpose detail ob…" at bounding box center [209, 167] width 261 height 181
click at [146, 207] on div "purpose detail object BlogPosting path */blog/* @ blog_whisky purpose detail ob…" at bounding box center [209, 167] width 261 height 181
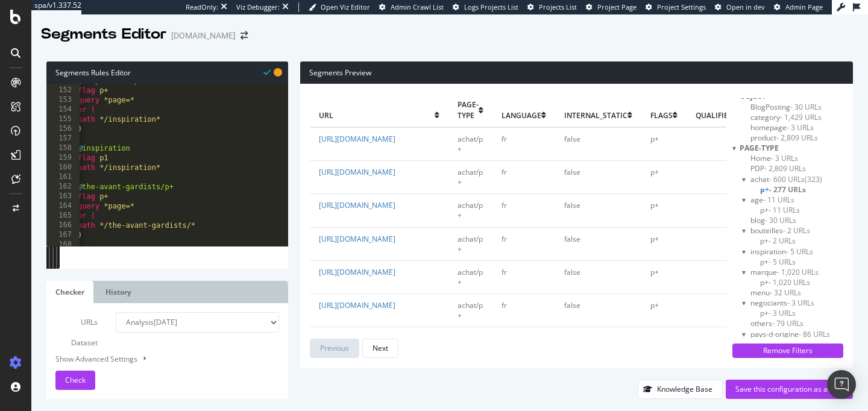
click at [156, 171] on div "@ inspiration/p+ flag p+ query *page=* or ( path */inspiration* ) @ inspiration…" at bounding box center [205, 166] width 261 height 181
click at [156, 118] on div "@ inspiration/p+ flag p+ query *page=* or ( path */inspiration* ) @ inspiration…" at bounding box center [205, 166] width 261 height 181
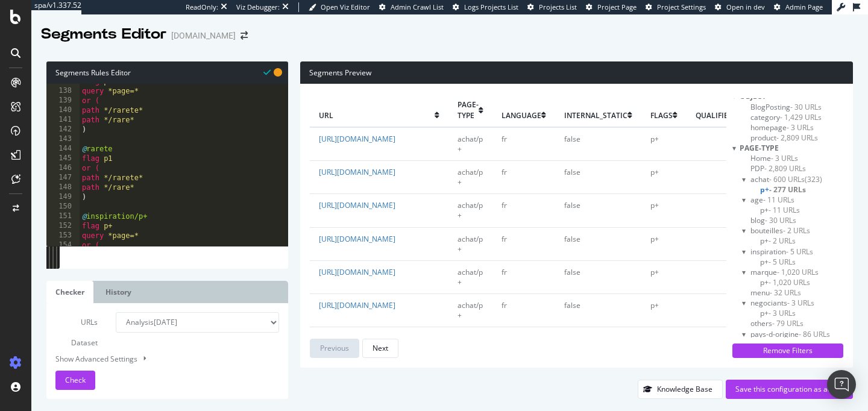
click at [132, 186] on div "flag p+ query *page=* or ( path */rarete* path */rare* ) @ rarete flag p1 or ( …" at bounding box center [210, 167] width 261 height 181
click at [129, 121] on div "flag p+ query *page=* or ( path */rarete* path */rare* ) @ rarete flag p1 or ( …" at bounding box center [210, 167] width 261 height 181
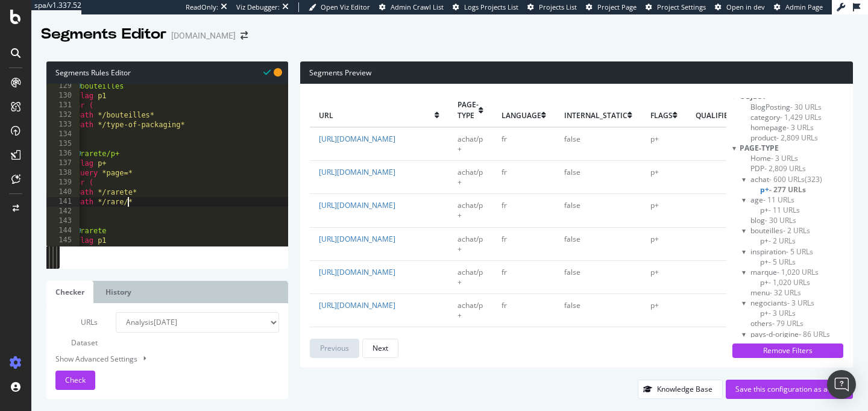
click at [133, 193] on div "@ bouteilles flag p1 or ( path */bouteilles* path */type-of-packaging* ) @ rare…" at bounding box center [204, 171] width 261 height 181
click at [179, 127] on div "@ bouteilles flag p1 or ( path */bouteilles* path */type-of-packaging* ) @ rare…" at bounding box center [204, 171] width 261 height 181
click at [151, 115] on div "@ bouteilles flag p1 or ( path */bouteilles* path */type-of-packaging/* ) @ rar…" at bounding box center [204, 171] width 261 height 181
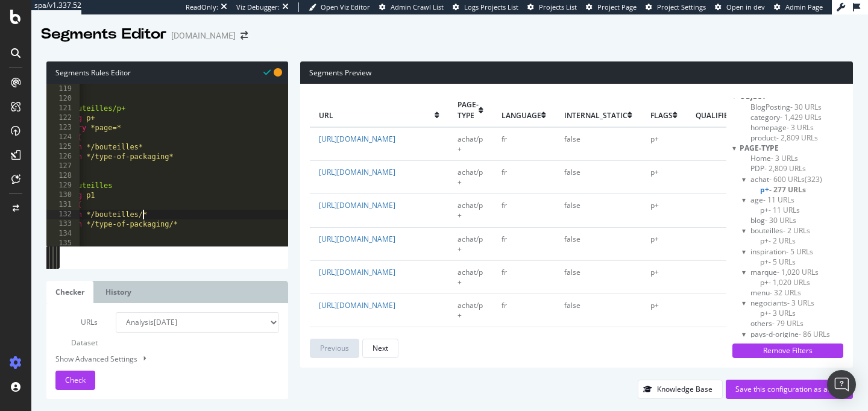
click at [170, 157] on div "path */vintage/* ) @ bouteilles/p+ flag p+ query *page=* or ( path */bouteilles…" at bounding box center [192, 165] width 261 height 181
click at [138, 148] on div "path */vintage/* ) @ bouteilles/p+ flag p+ query *page=* or ( path */bouteilles…" at bounding box center [192, 165] width 261 height 181
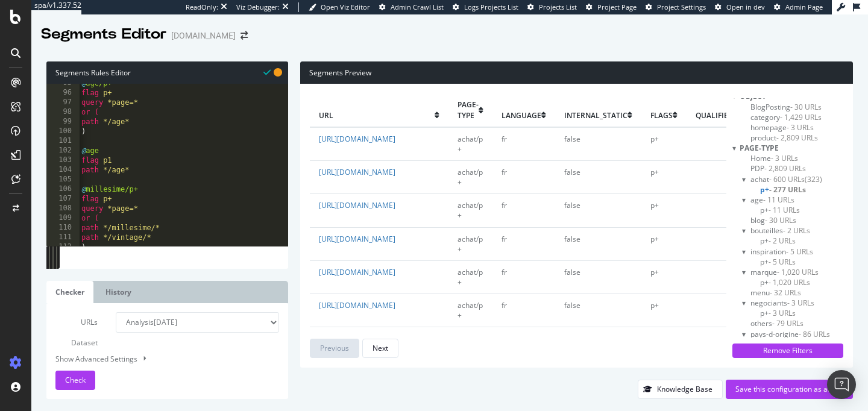
click at [125, 170] on div "@ age/p+ flag p+ query *page=* or ( path */age* ) @ age flag p1 path */age* @ m…" at bounding box center [209, 168] width 261 height 181
click at [125, 121] on div "@ age/p+ flag p+ query *page=* or ( path */age* ) @ age flag p1 path */age/* @ …" at bounding box center [209, 168] width 261 height 181
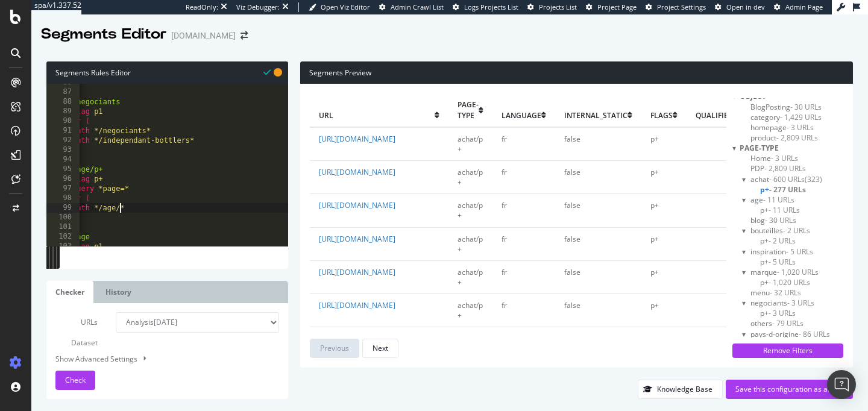
click at [190, 140] on div ") @ negociants flag p1 or ( path */negociants* path */independant-bottlers* ) @…" at bounding box center [200, 168] width 261 height 181
click at [145, 130] on div ") @ negociants flag p1 or ( path */negociants* path */independant-bottlers/* ) …" at bounding box center [200, 168] width 261 height 181
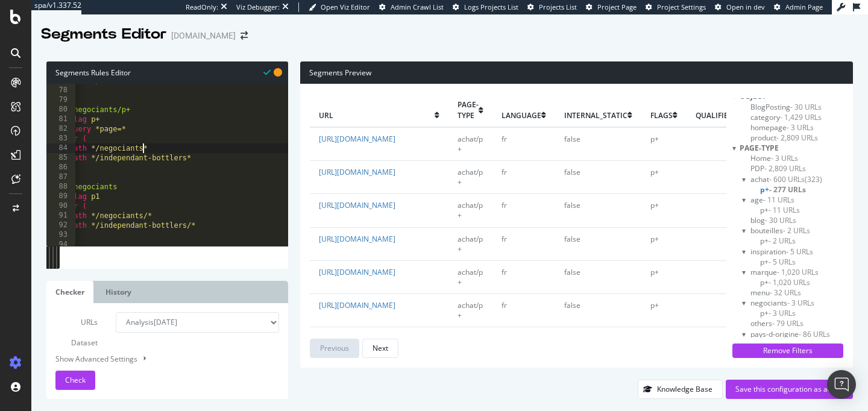
click at [143, 146] on div "path */brand* ) @ negociants/p+ flag p+ query *page=* or ( path */negociants* p…" at bounding box center [197, 166] width 261 height 181
click at [189, 159] on div "path */brand* ) @ negociants/p+ flag p+ query *page=* or ( path */negociants/* …" at bounding box center [197, 166] width 261 height 181
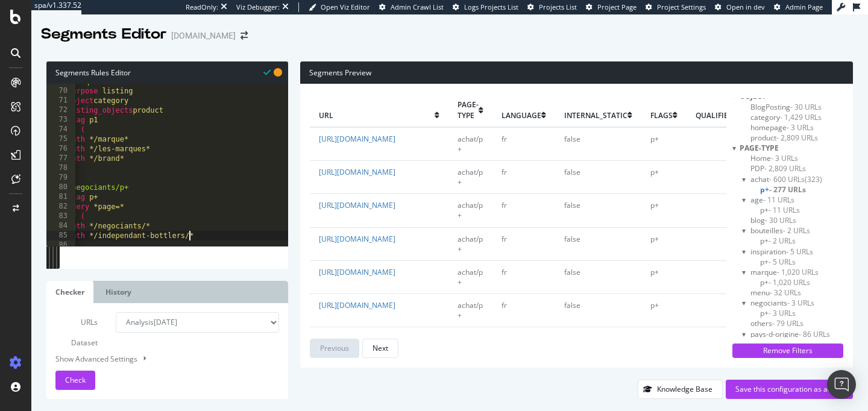
click at [121, 158] on div "@ marque purpose listing object category listing_objects product flag p1 or ( p…" at bounding box center [195, 167] width 261 height 181
click at [145, 149] on div "@ marque purpose listing object category listing_objects product flag p1 or ( p…" at bounding box center [195, 167] width 261 height 181
click at [126, 140] on div "@ marque purpose listing object category listing_objects product flag p1 or ( p…" at bounding box center [195, 167] width 261 height 181
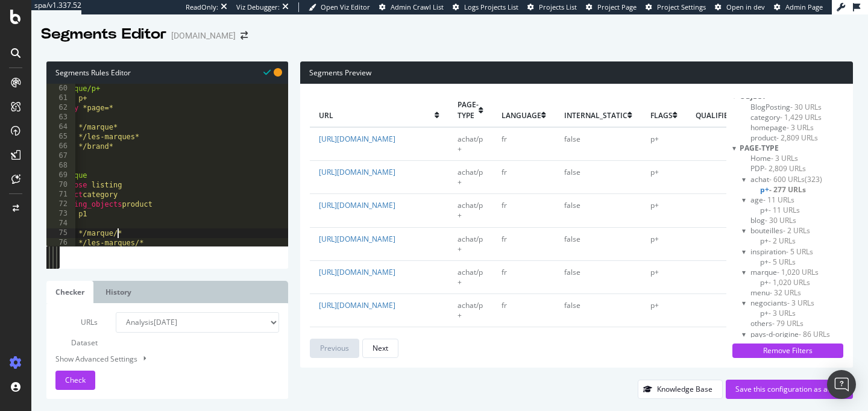
click at [111, 146] on div "@ marque/p+ flag p+ query *page=* or ( path */marque* path */les-marques* path …" at bounding box center [184, 174] width 261 height 181
click at [134, 137] on div "@ marque/p+ flag p+ query *page=* or ( path */marque* path */les-marques* path …" at bounding box center [184, 174] width 261 height 181
click at [115, 126] on div "@ marque/p+ flag p+ query *page=* or ( path */marque* path */les-marques/* path…" at bounding box center [184, 174] width 261 height 181
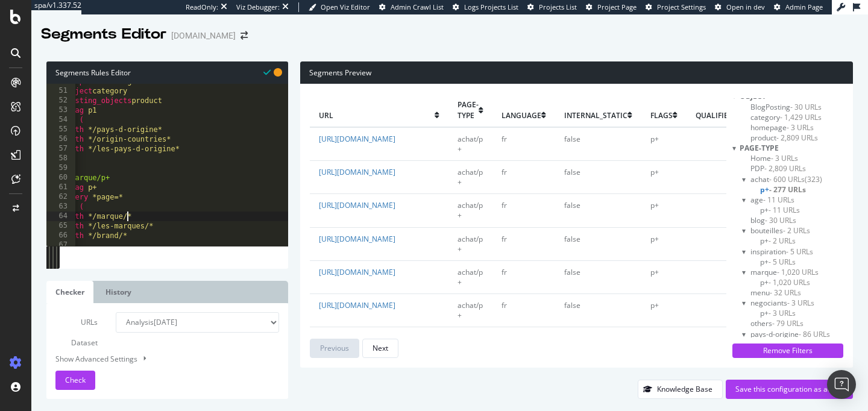
click at [175, 150] on div "purpose listing object category listing_objects product flag p1 or ( path */pay…" at bounding box center [194, 167] width 261 height 181
click at [168, 141] on div "purpose listing object category listing_objects product flag p1 or ( path */pay…" at bounding box center [194, 167] width 261 height 181
click at [159, 131] on div "purpose listing object category listing_objects product flag p1 or ( path */pay…" at bounding box center [194, 167] width 261 height 181
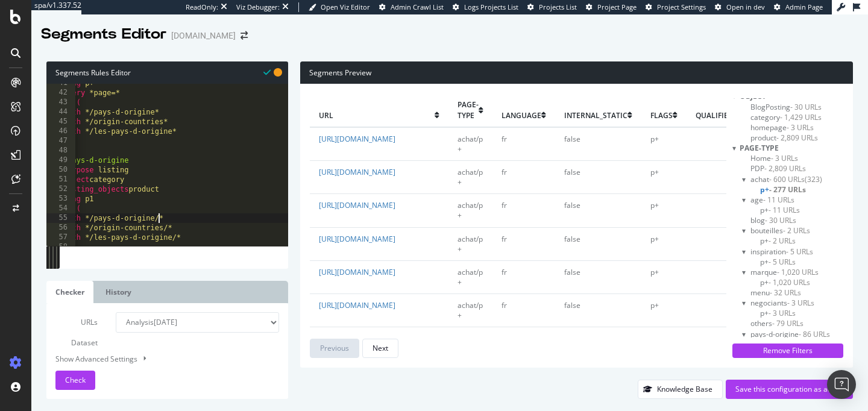
click at [175, 132] on div "flag p+ query *page=* or ( path */pays-d-origine* path */origin-countries* path…" at bounding box center [191, 168] width 261 height 181
click at [164, 122] on div "flag p+ query *page=* or ( path */pays-d-origine* path */origin-countries* path…" at bounding box center [191, 168] width 261 height 181
click at [155, 113] on div "flag p+ query *page=* or ( path */pays-d-origine* path */origin-countries/* pat…" at bounding box center [191, 168] width 261 height 181
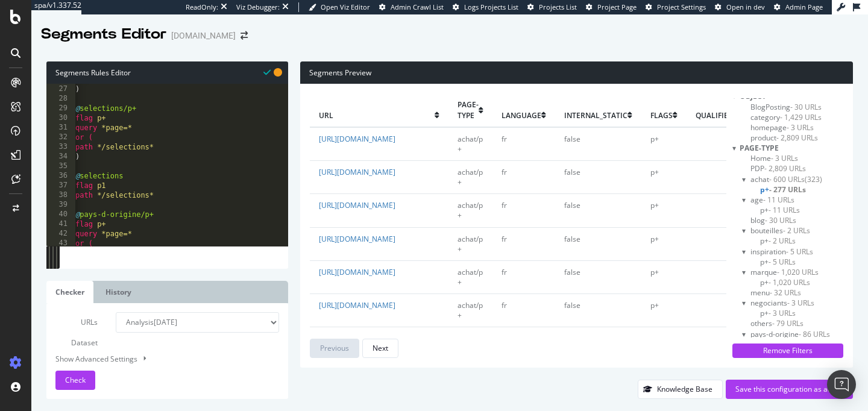
click at [149, 148] on div "path */buy/* ) @ selections/p+ flag p+ query *page=* or ( path */selections* ) …" at bounding box center [203, 165] width 261 height 181
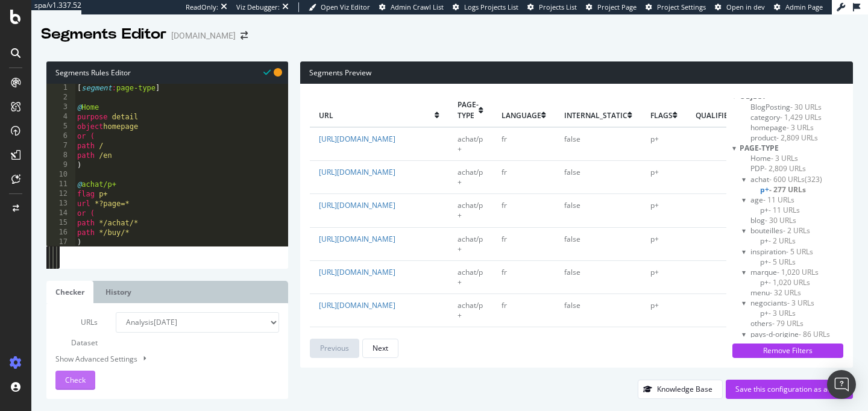
type textarea "path */selections/*"
click at [83, 384] on span "Check" at bounding box center [75, 380] width 20 height 10
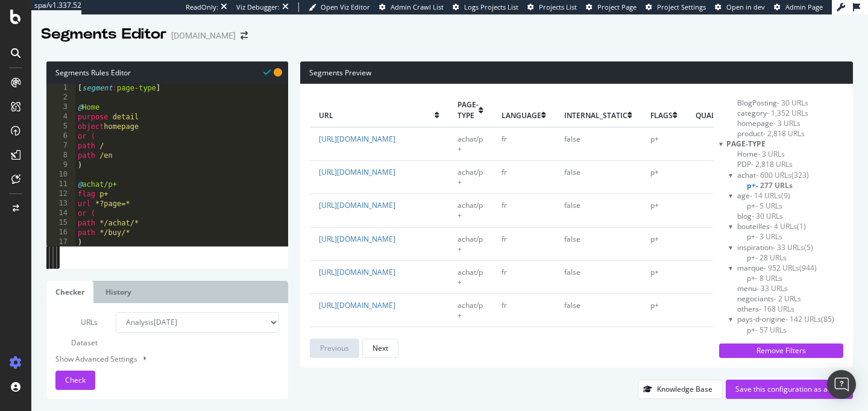
click at [759, 204] on span "- 5 URLs" at bounding box center [768, 206] width 27 height 10
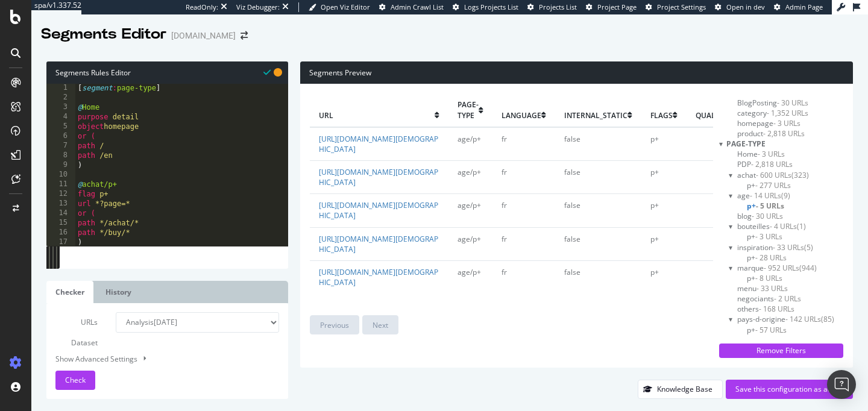
click at [765, 240] on span "- 3 URLs" at bounding box center [768, 236] width 27 height 10
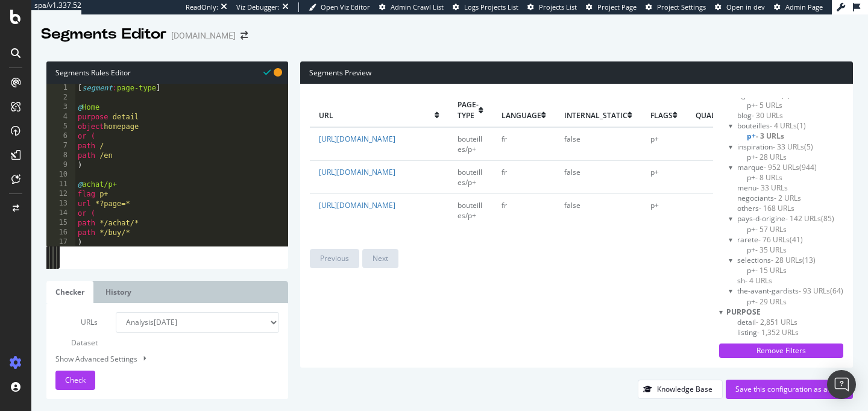
click at [766, 271] on span "- 15 URLs" at bounding box center [770, 270] width 31 height 10
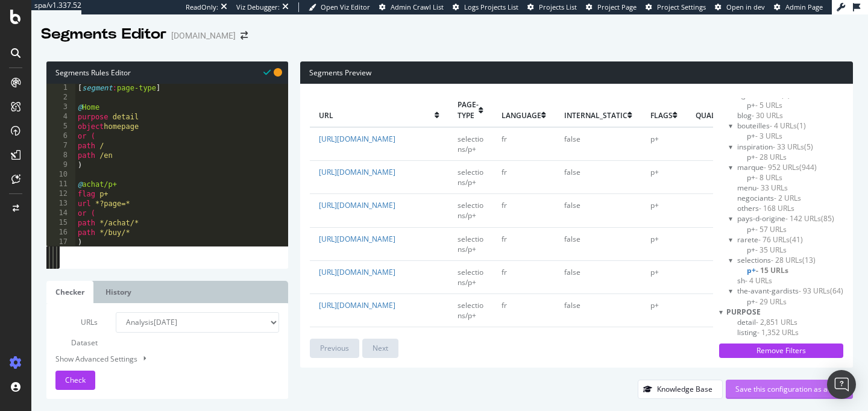
click at [774, 386] on div "Save this configuration as active" at bounding box center [789, 389] width 108 height 10
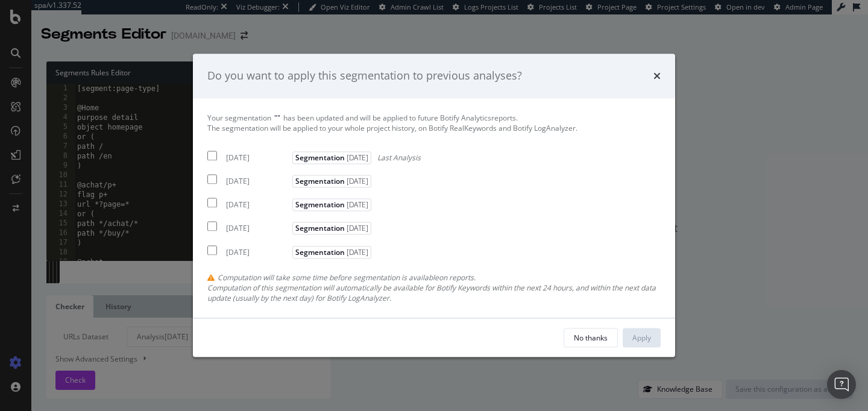
click at [204, 157] on div "Your segmentation " " has been updated and will be applied to future Botify Ana…" at bounding box center [434, 207] width 482 height 219
click at [210, 157] on input "modal" at bounding box center [212, 156] width 10 height 10
checkbox input "true"
click at [629, 342] on button "Apply" at bounding box center [642, 337] width 38 height 19
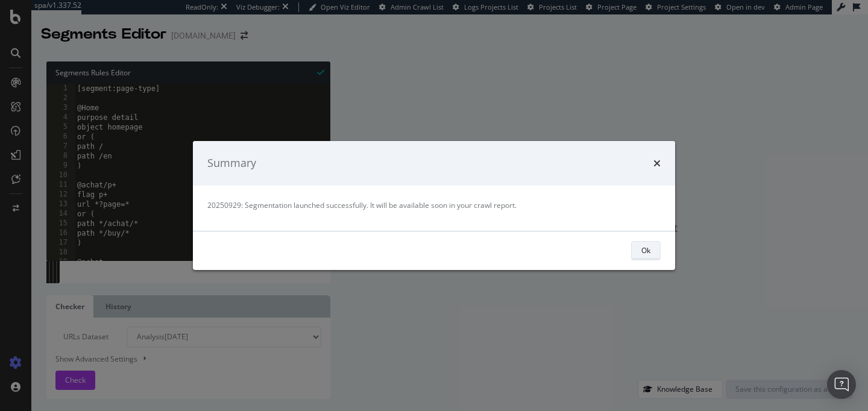
click at [641, 255] on div "Ok" at bounding box center [645, 250] width 9 height 10
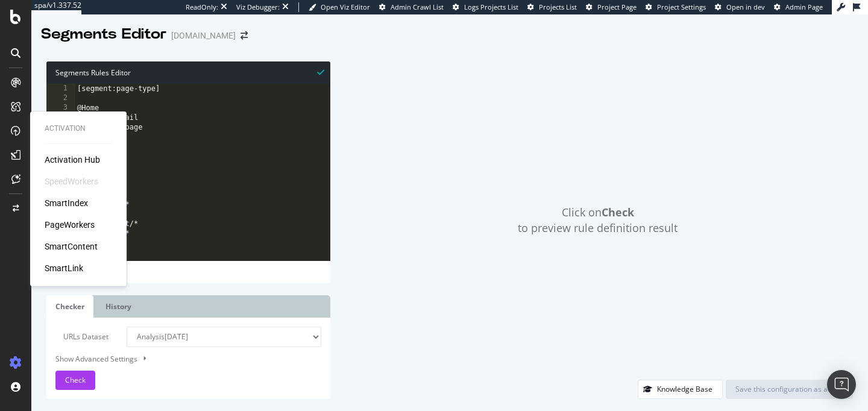
click at [72, 228] on div "PageWorkers" at bounding box center [70, 225] width 50 height 12
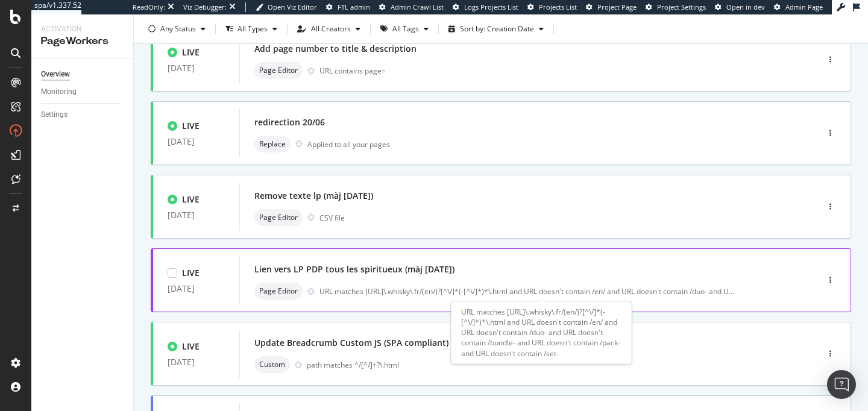
click at [356, 292] on div "URL matches https://www\.whisky\.fr/(en/)?[^\/]*(-[^\/]*)*\.html and URL doesn'…" at bounding box center [526, 291] width 415 height 10
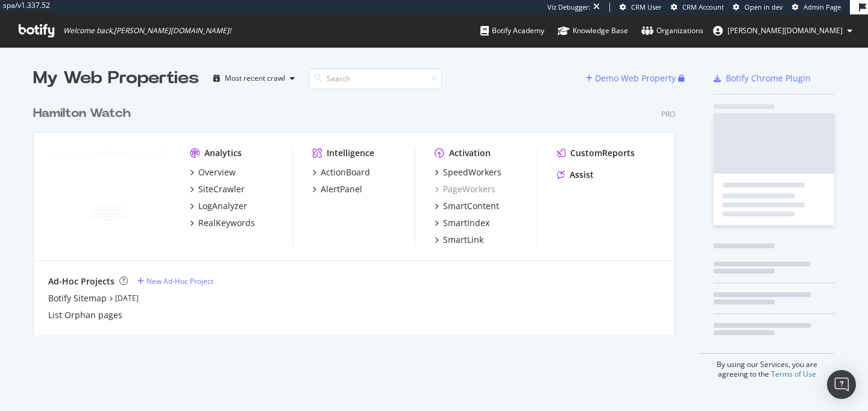
scroll to position [245, 652]
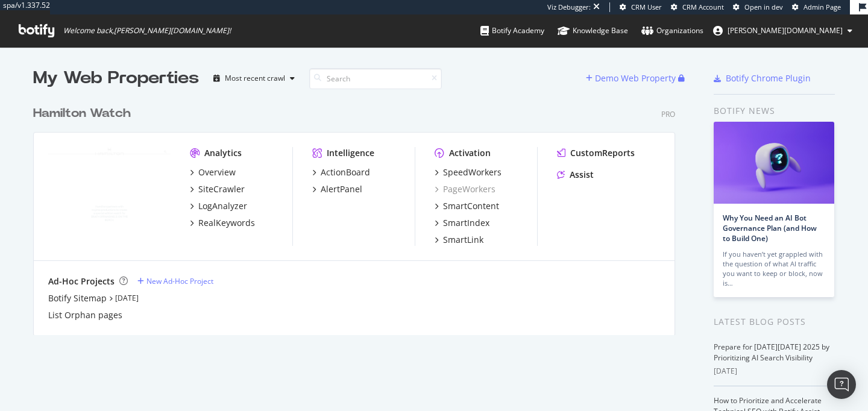
click at [98, 121] on div "Hamilton Watch" at bounding box center [82, 113] width 98 height 17
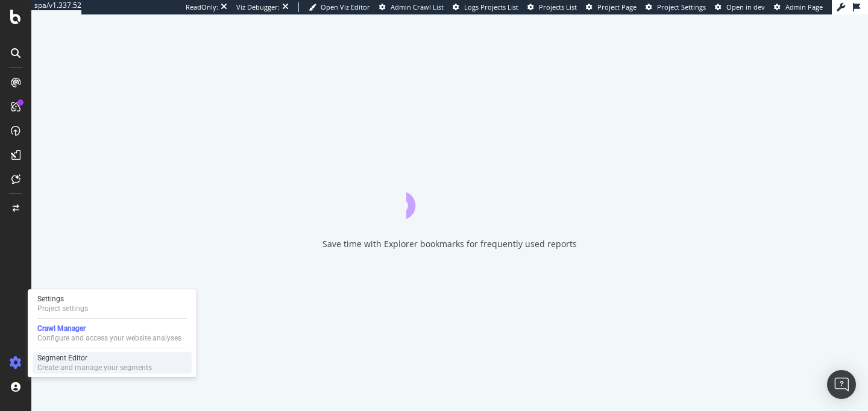
click at [73, 363] on div "Create and manage your segments" at bounding box center [94, 368] width 115 height 10
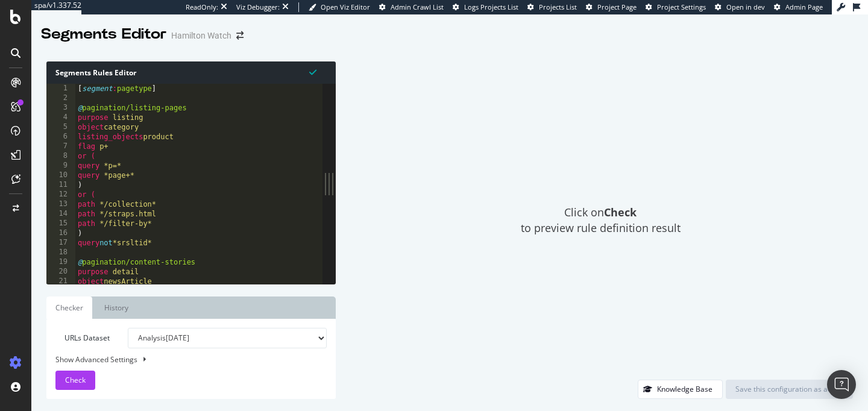
drag, startPoint x: 287, startPoint y: 181, endPoint x: 402, endPoint y: 187, distance: 115.3
click at [402, 187] on div "Segments Rules Editor 1 2 3 4 5 6 7 8 9 10 11 12 13 14 15 16 17 18 19 20 21 [ s…" at bounding box center [449, 230] width 837 height 362
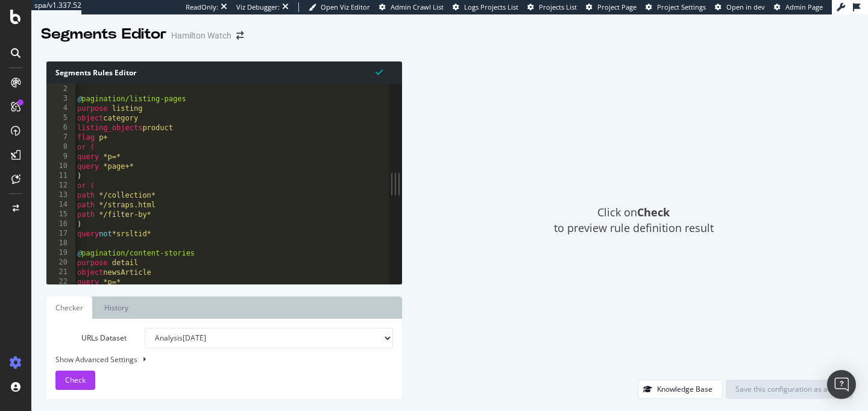
scroll to position [0, 3]
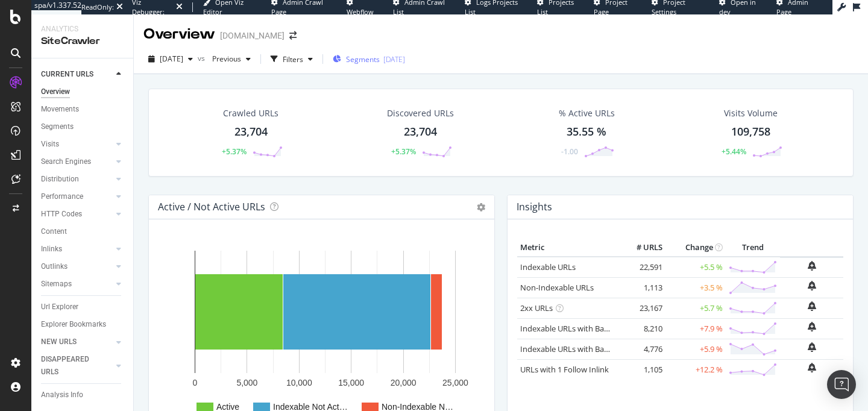
click at [380, 61] on span "Segments" at bounding box center [363, 59] width 34 height 10
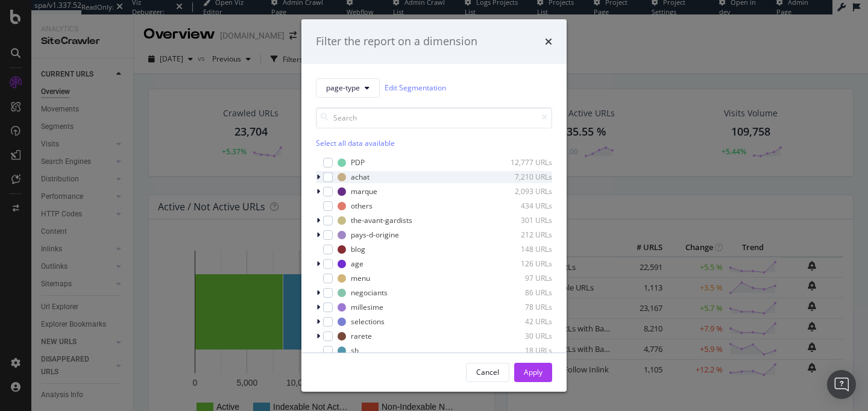
click at [319, 175] on icon "modal" at bounding box center [318, 177] width 4 height 7
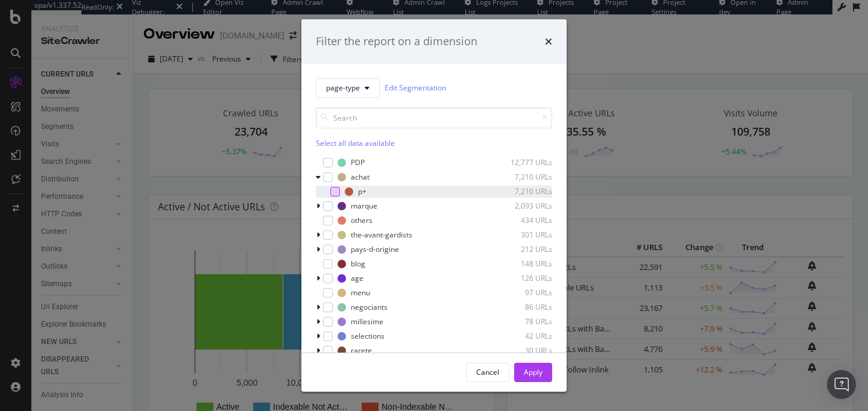
click at [332, 187] on div "modal" at bounding box center [335, 192] width 10 height 10
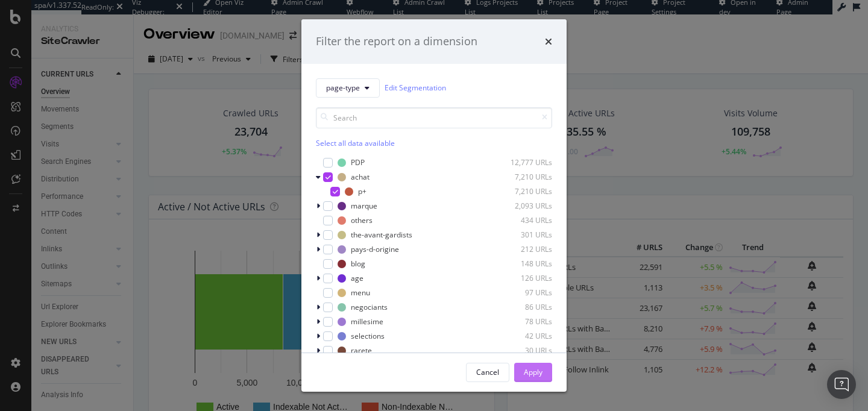
click at [533, 368] on div "Apply" at bounding box center [533, 372] width 19 height 10
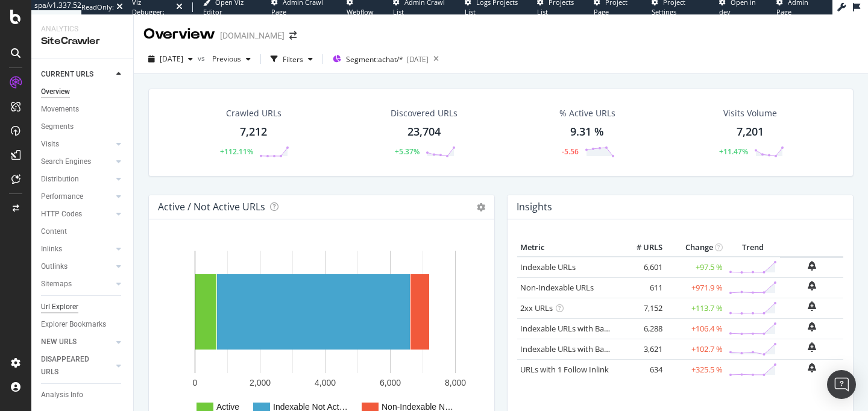
click at [64, 310] on div "Url Explorer" at bounding box center [59, 307] width 37 height 13
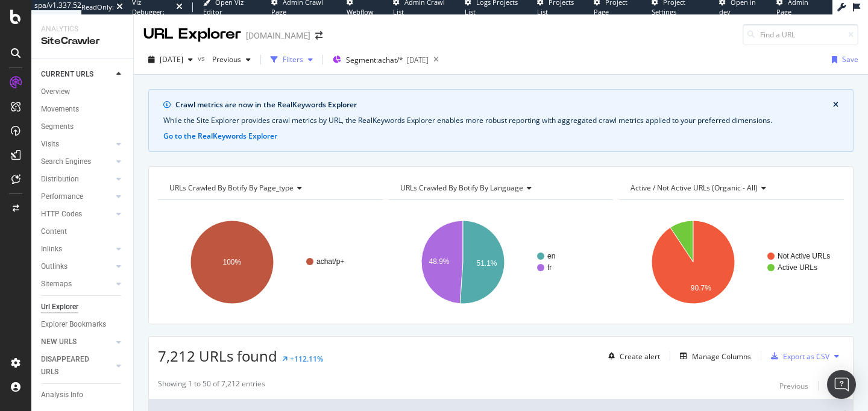
click at [303, 60] on div "Filters" at bounding box center [293, 59] width 20 height 10
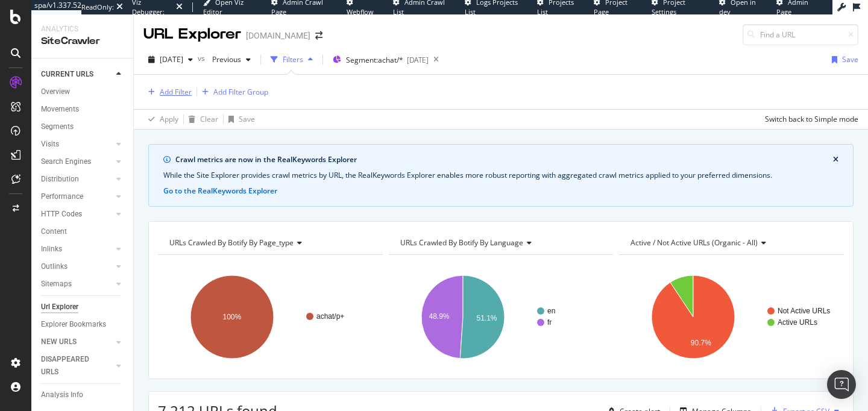
click at [160, 90] on div "Add Filter" at bounding box center [176, 92] width 32 height 10
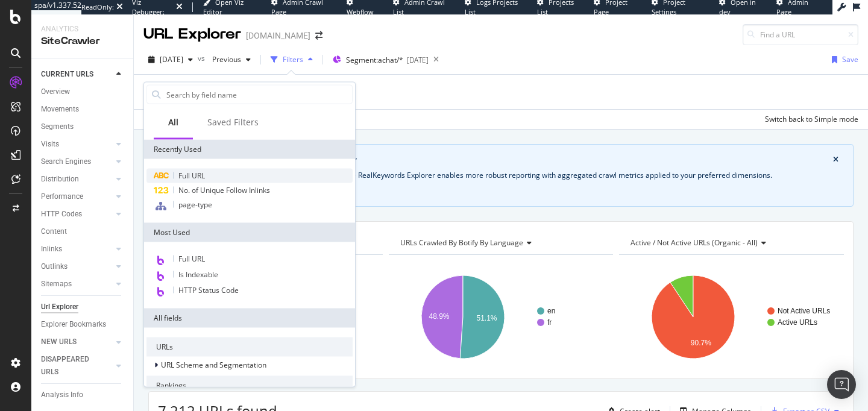
click at [192, 176] on span "Full URL" at bounding box center [191, 176] width 27 height 10
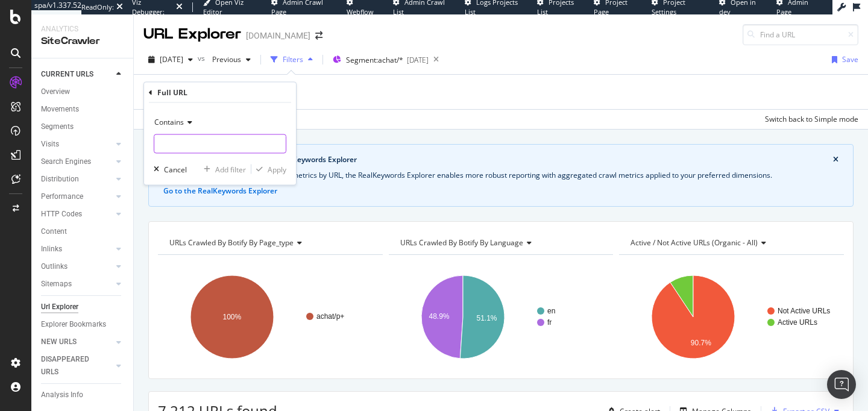
click at [183, 140] on input "text" at bounding box center [219, 143] width 131 height 19
type input "page="
click at [277, 171] on div "Apply" at bounding box center [277, 169] width 19 height 10
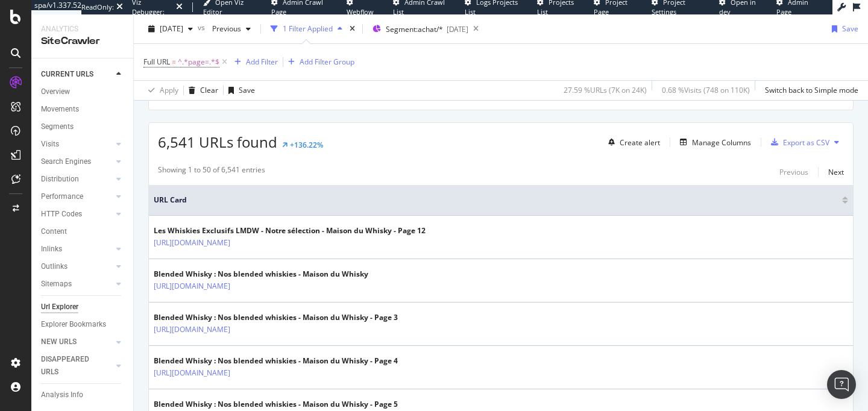
scroll to position [286, 0]
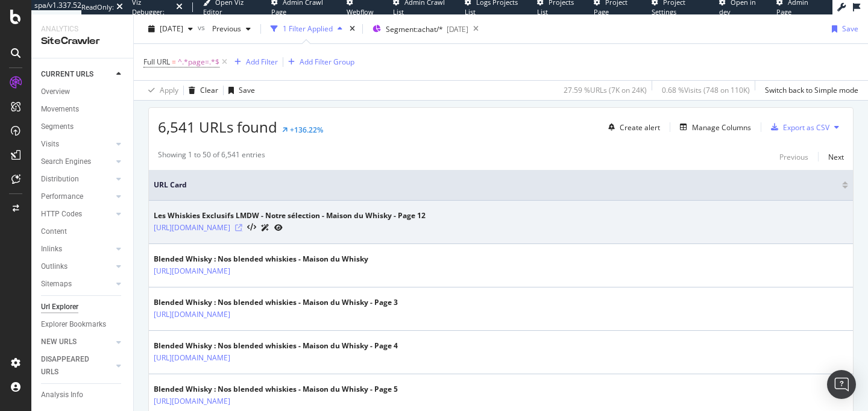
click at [242, 224] on icon at bounding box center [238, 227] width 7 height 7
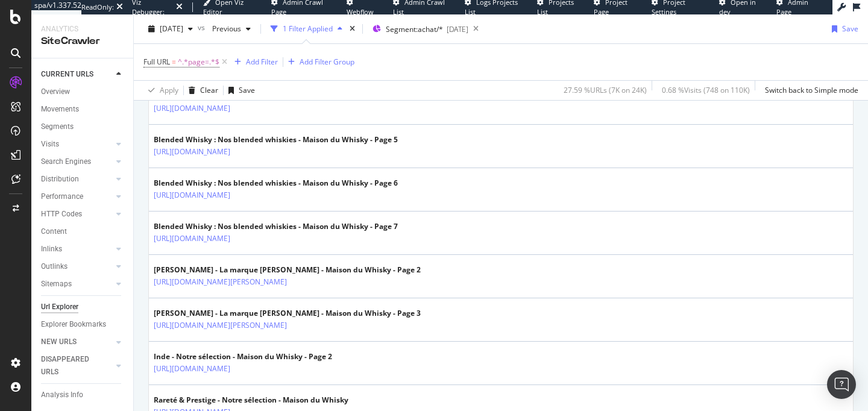
scroll to position [539, 0]
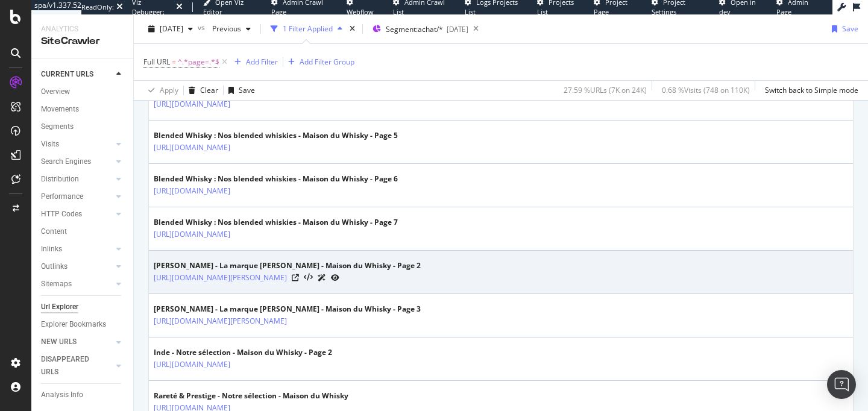
click at [377, 277] on div "https://www.whisky.fr/les-marques/christian-drouin.html?page=2" at bounding box center [287, 277] width 267 height 13
click at [299, 278] on icon at bounding box center [295, 277] width 7 height 7
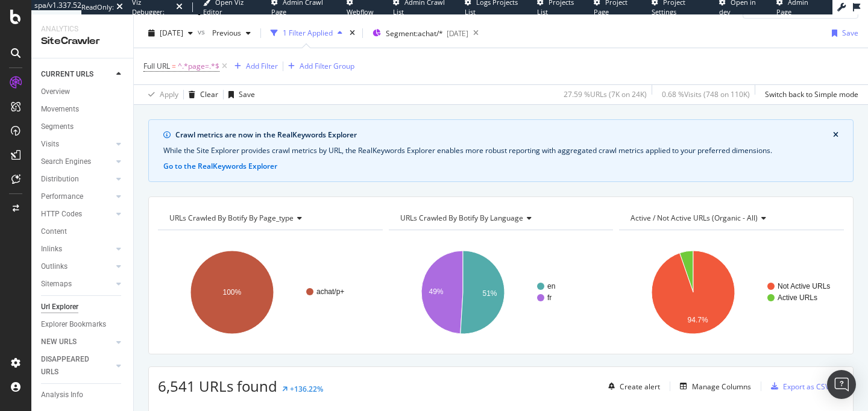
scroll to position [0, 0]
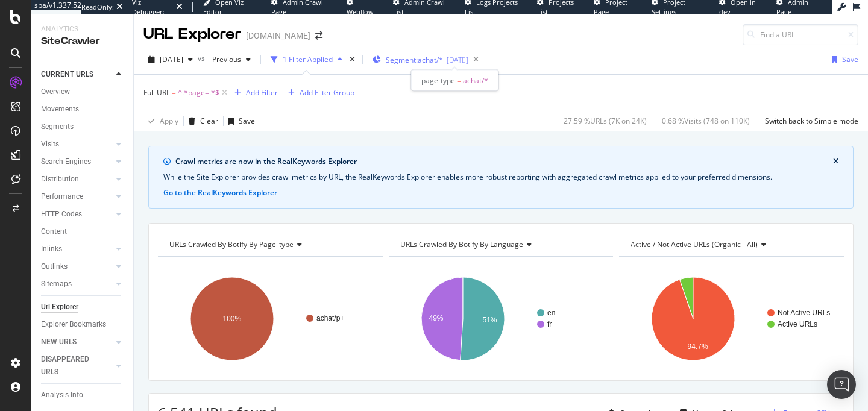
click at [442, 64] on span "Segment: achat/*" at bounding box center [414, 60] width 57 height 10
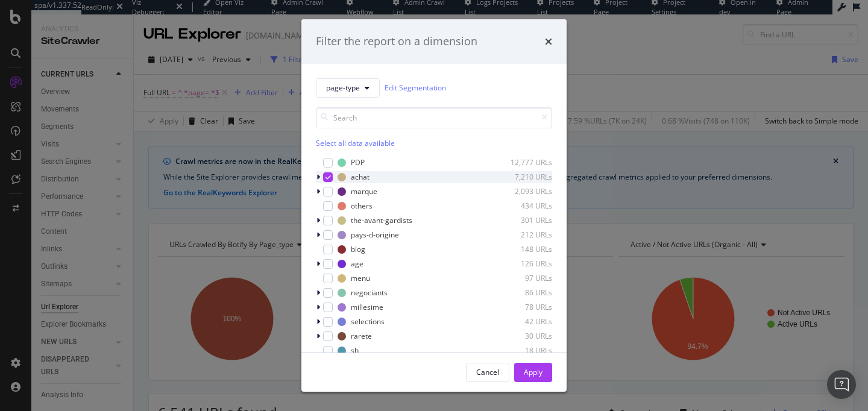
click at [318, 177] on icon "modal" at bounding box center [318, 177] width 4 height 7
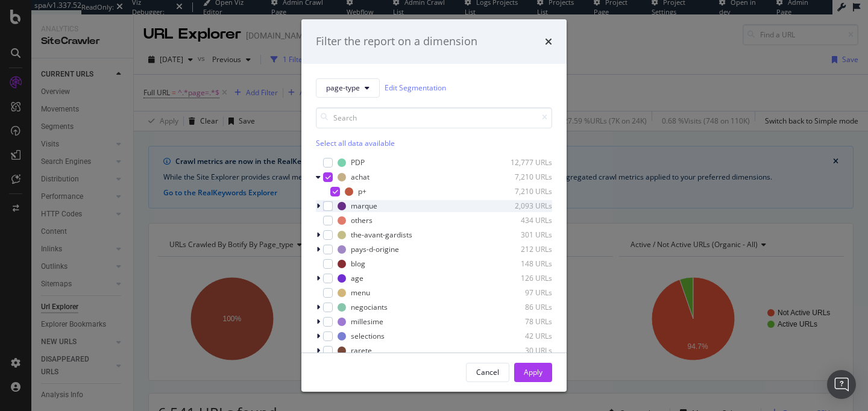
click at [319, 207] on icon "modal" at bounding box center [318, 206] width 4 height 7
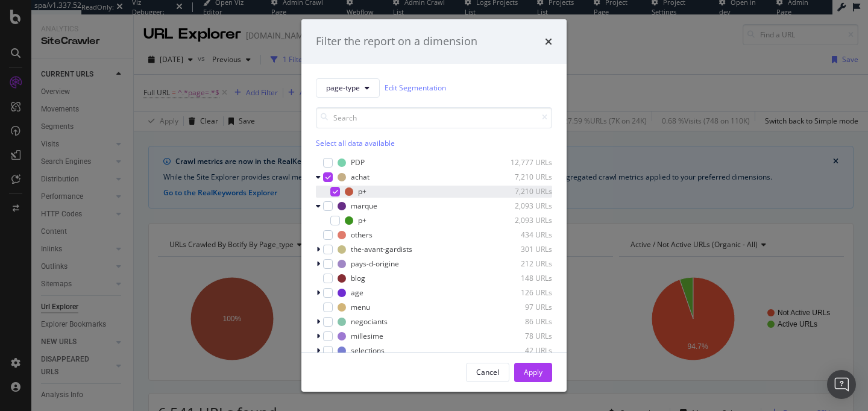
click at [335, 189] on icon "modal" at bounding box center [335, 192] width 5 height 6
click at [324, 176] on div "modal" at bounding box center [328, 177] width 10 height 10
click at [535, 372] on div "Apply" at bounding box center [533, 372] width 19 height 10
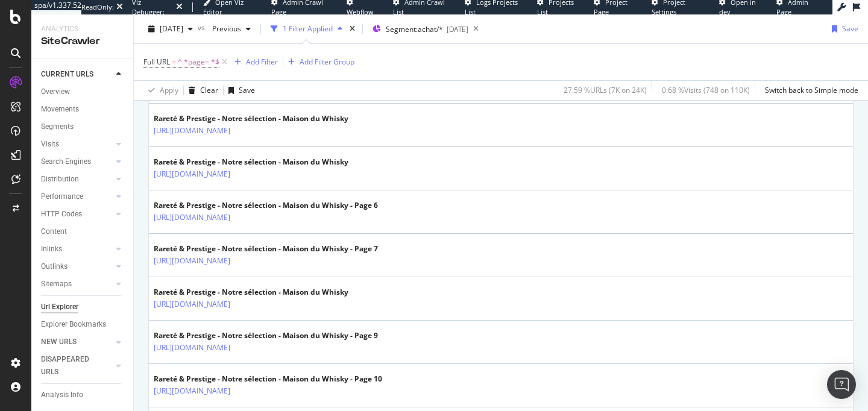
scroll to position [1225, 0]
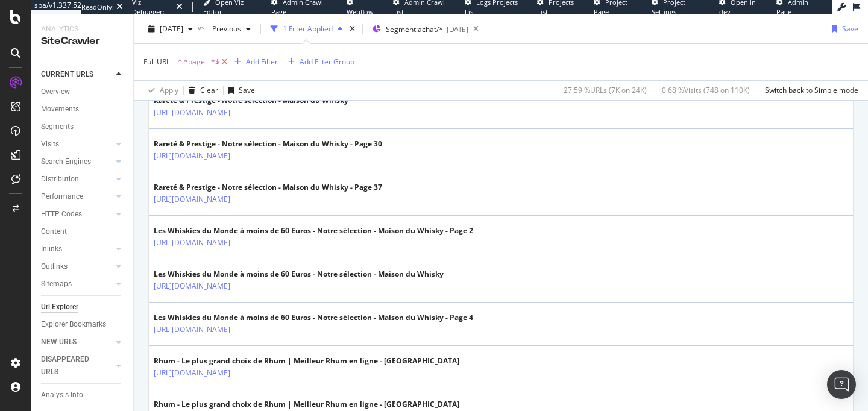
click at [227, 66] on icon at bounding box center [224, 62] width 10 height 12
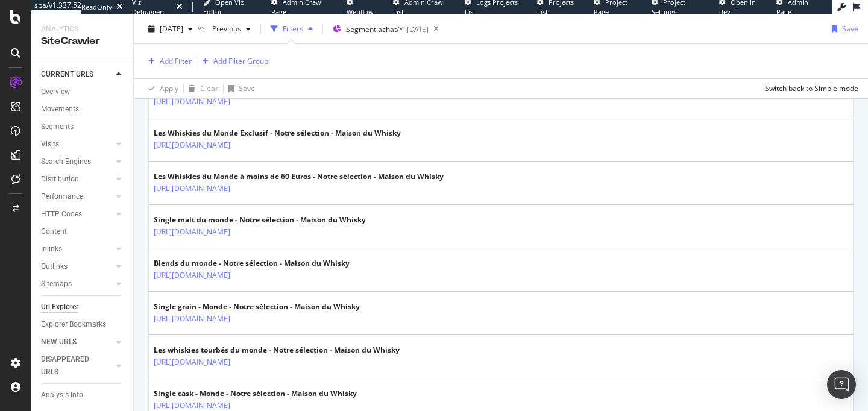
scroll to position [2313, 0]
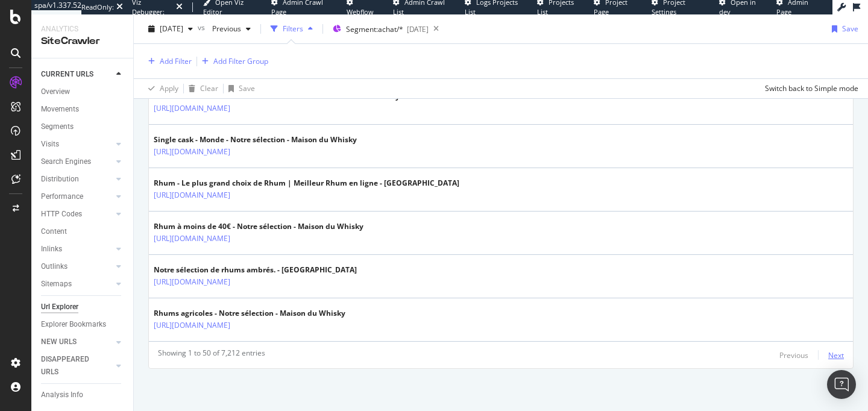
click at [837, 351] on div "Next" at bounding box center [836, 355] width 16 height 10
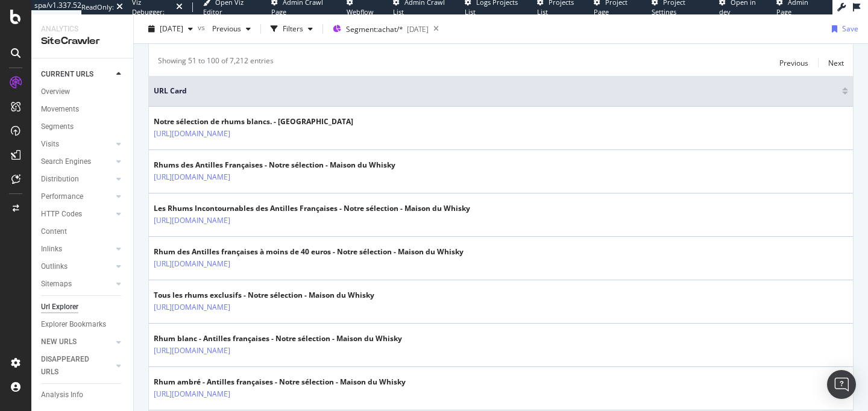
scroll to position [0, 0]
